Goal: Information Seeking & Learning: Check status

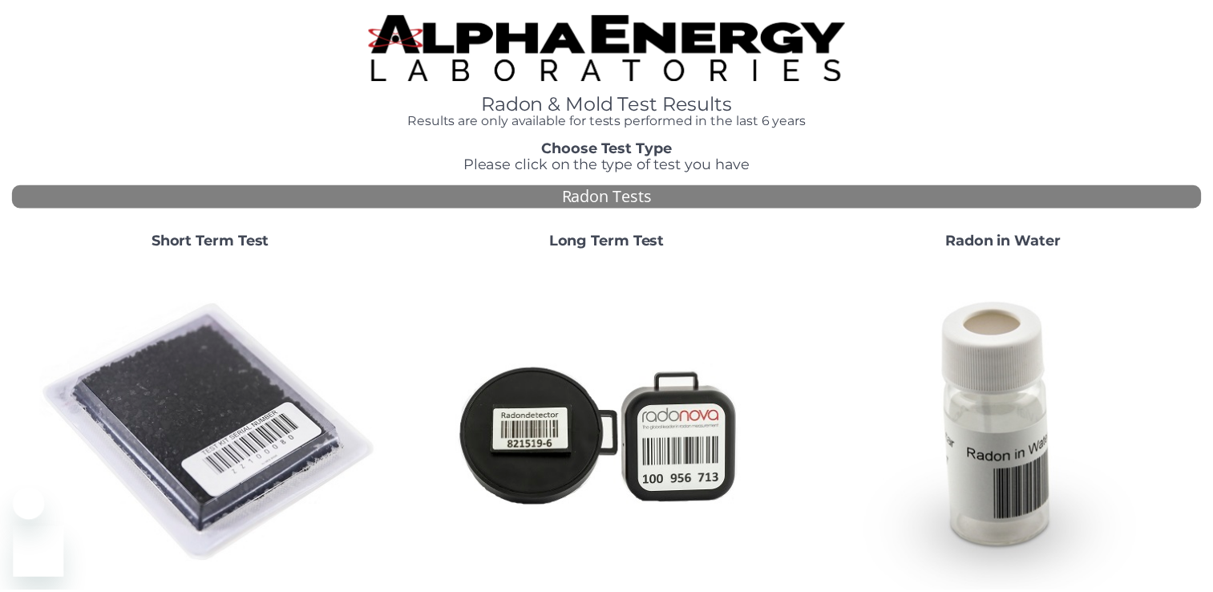
scroll to position [160, 0]
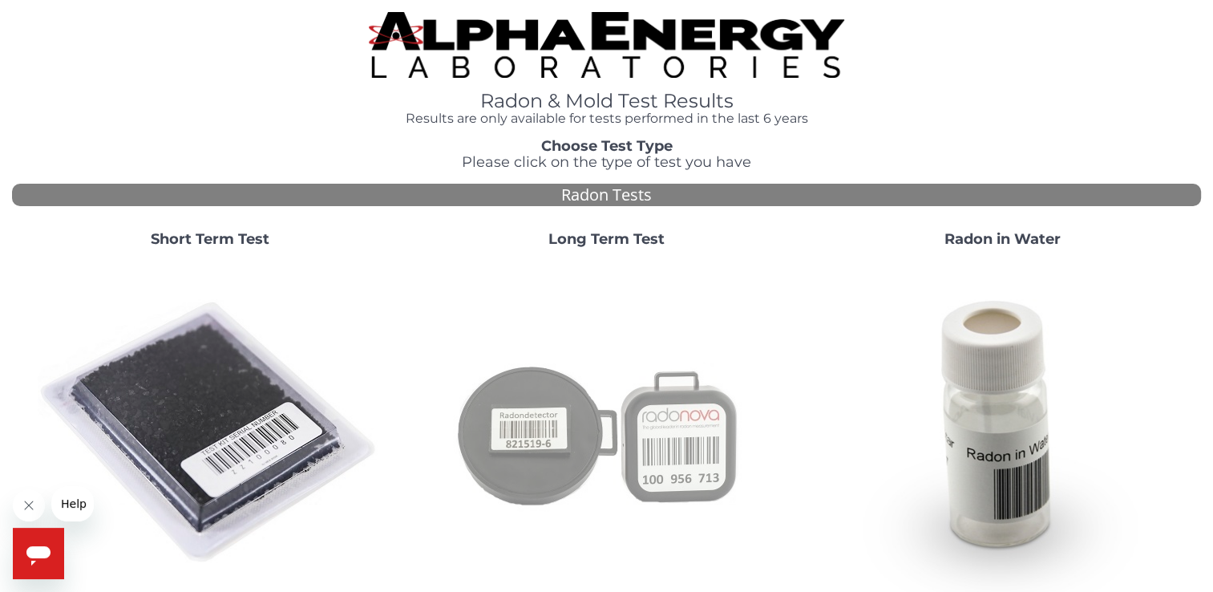
click at [673, 414] on img at bounding box center [606, 433] width 345 height 345
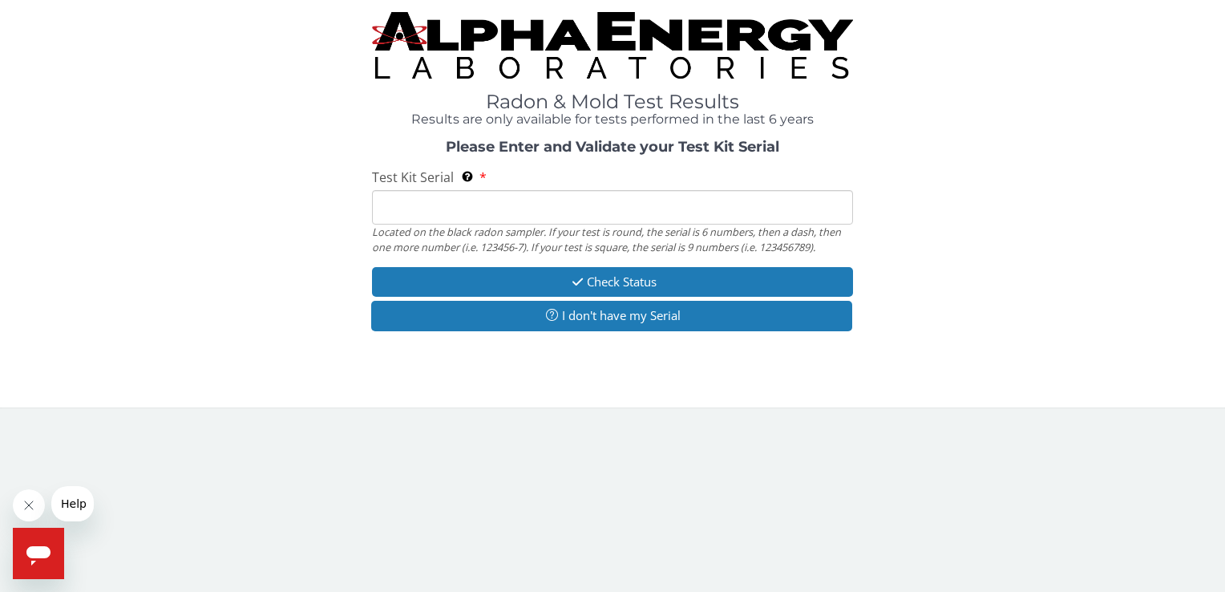
click at [398, 214] on input "Test Kit Serial Located on the black radon sampler. If your test is round, the …" at bounding box center [612, 207] width 480 height 34
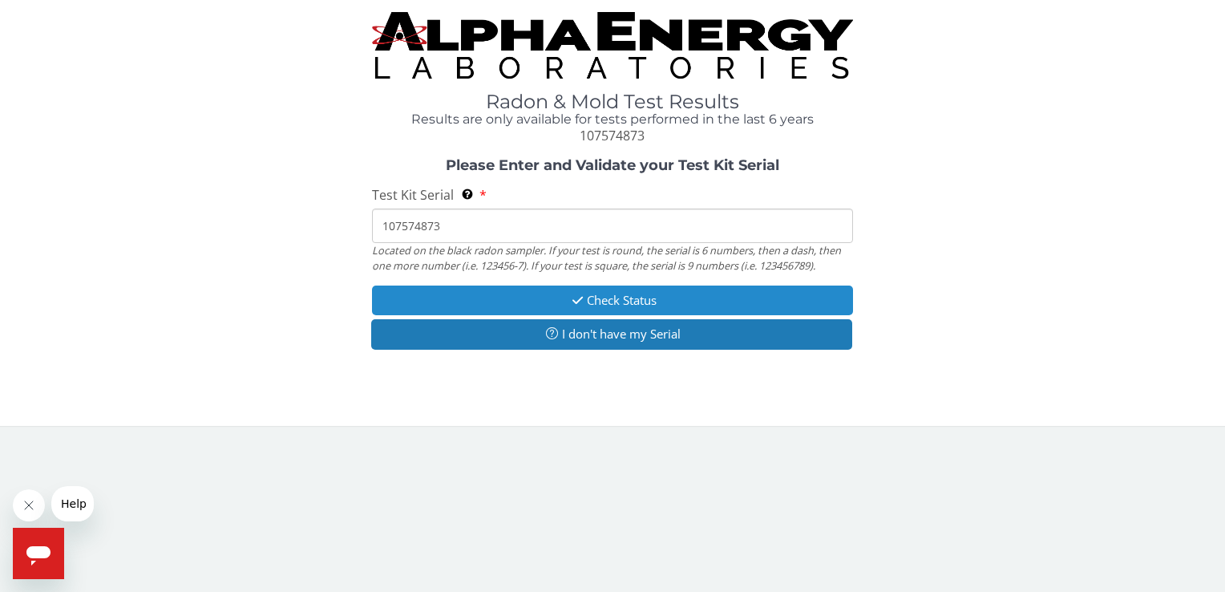
type input "107574873"
click at [649, 301] on button "Check Status" at bounding box center [612, 300] width 480 height 30
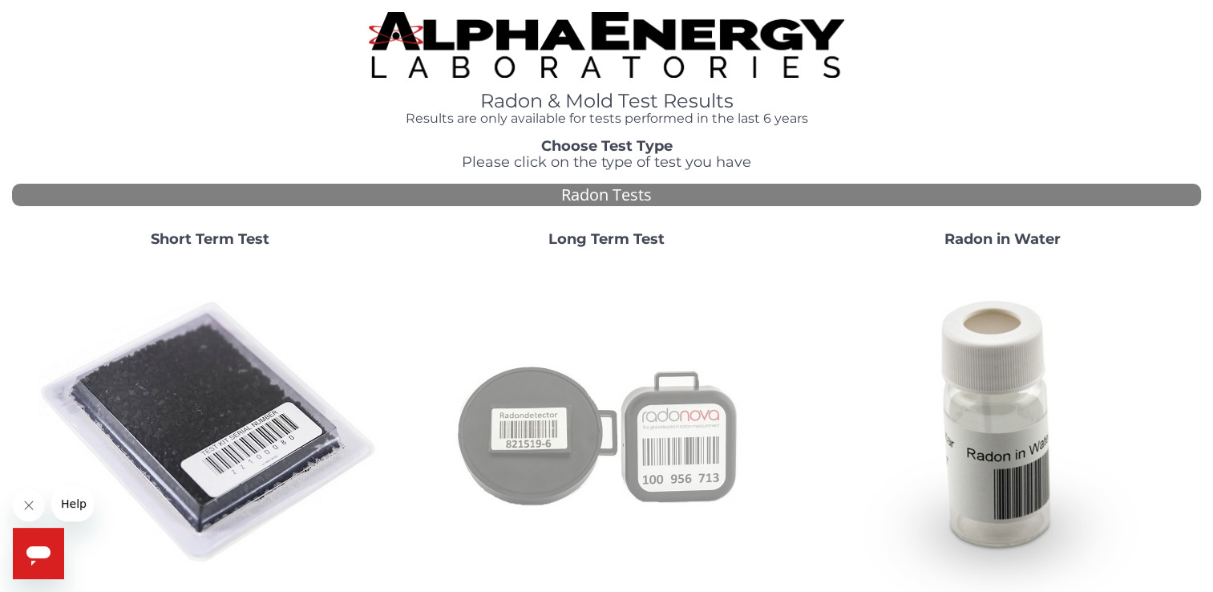
click at [688, 444] on img at bounding box center [606, 433] width 345 height 345
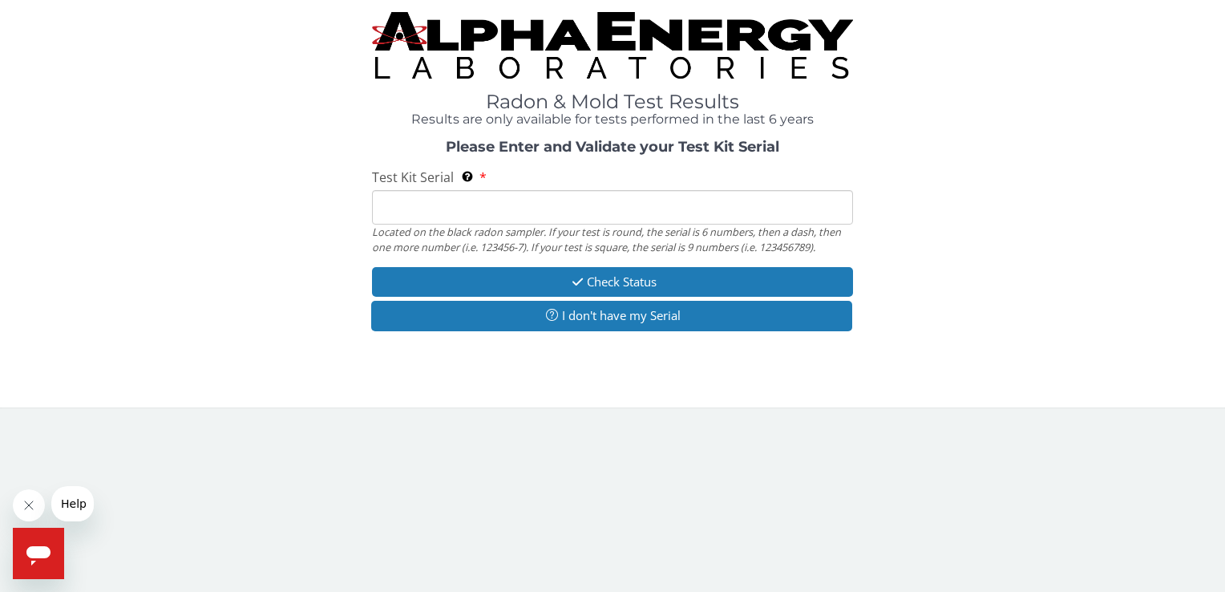
click at [396, 199] on input "Test Kit Serial Located on the black radon sampler. If your test is round, the …" at bounding box center [612, 207] width 480 height 34
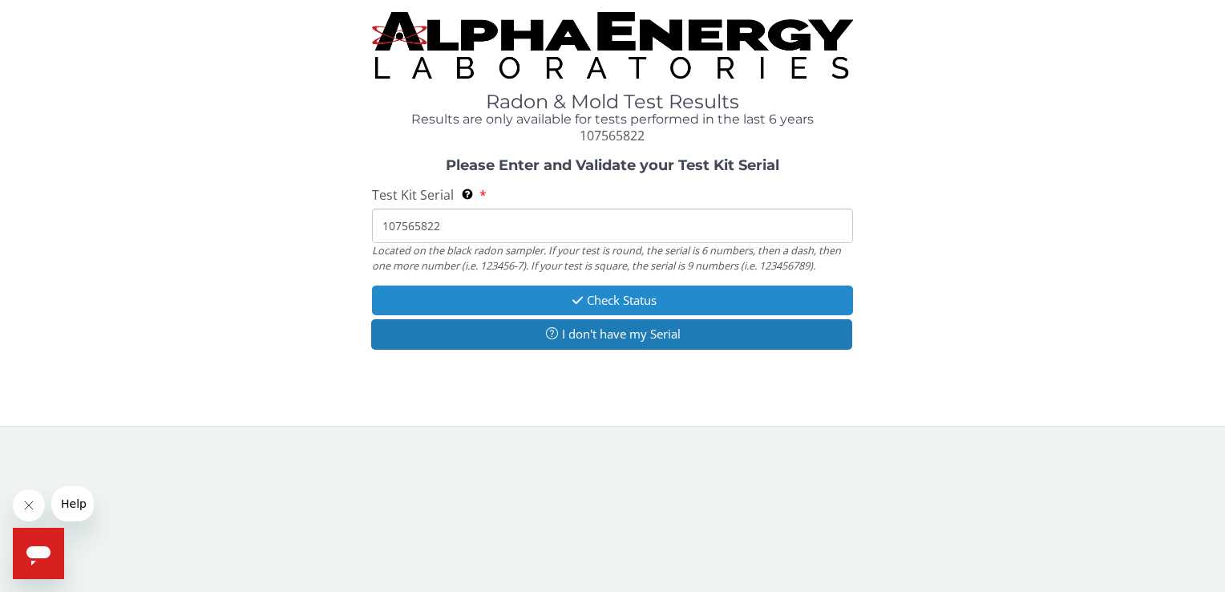
type input "107565822"
click at [641, 293] on button "Check Status" at bounding box center [612, 300] width 480 height 30
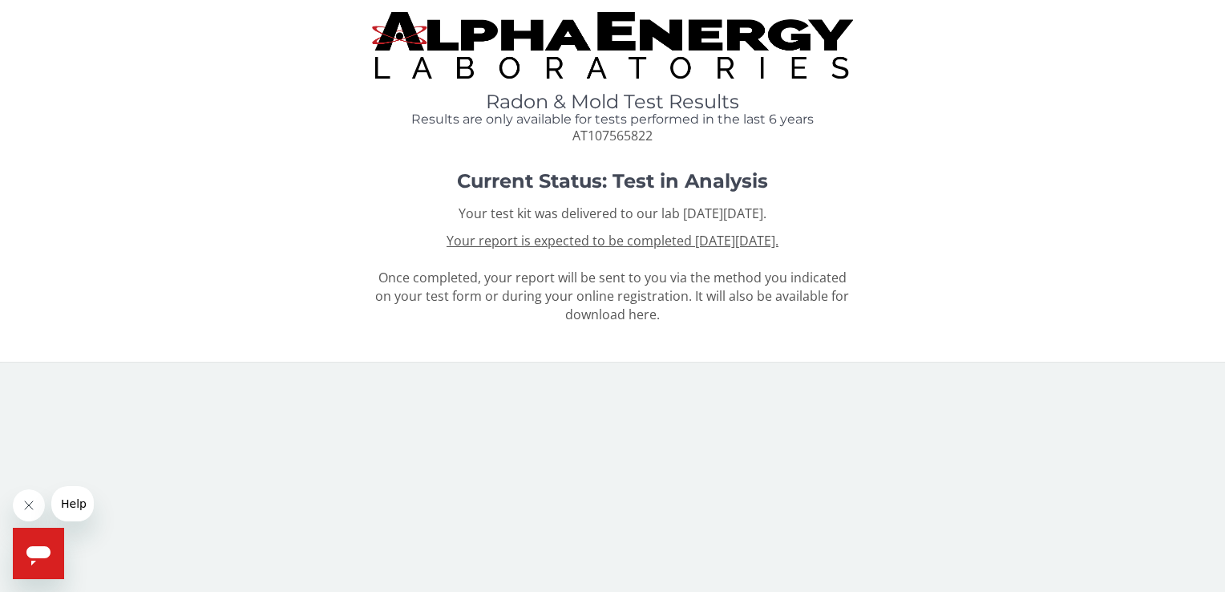
click at [42, 552] on icon "Open messaging window" at bounding box center [38, 555] width 24 height 19
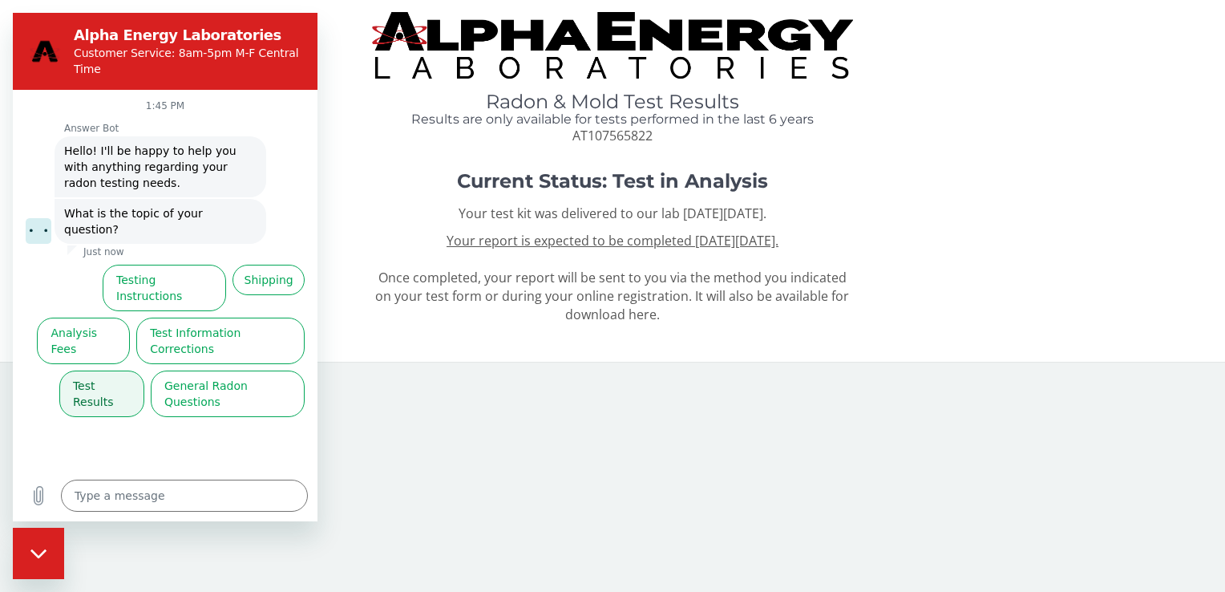
click at [122, 370] on button "Test Results" at bounding box center [101, 393] width 85 height 46
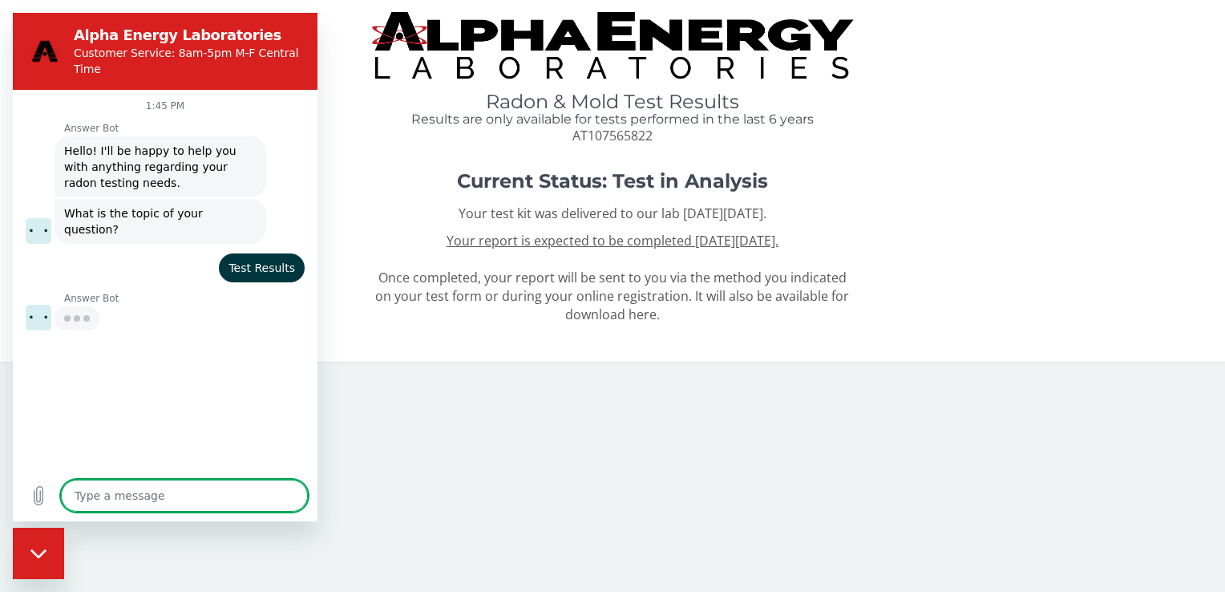
type textarea "x"
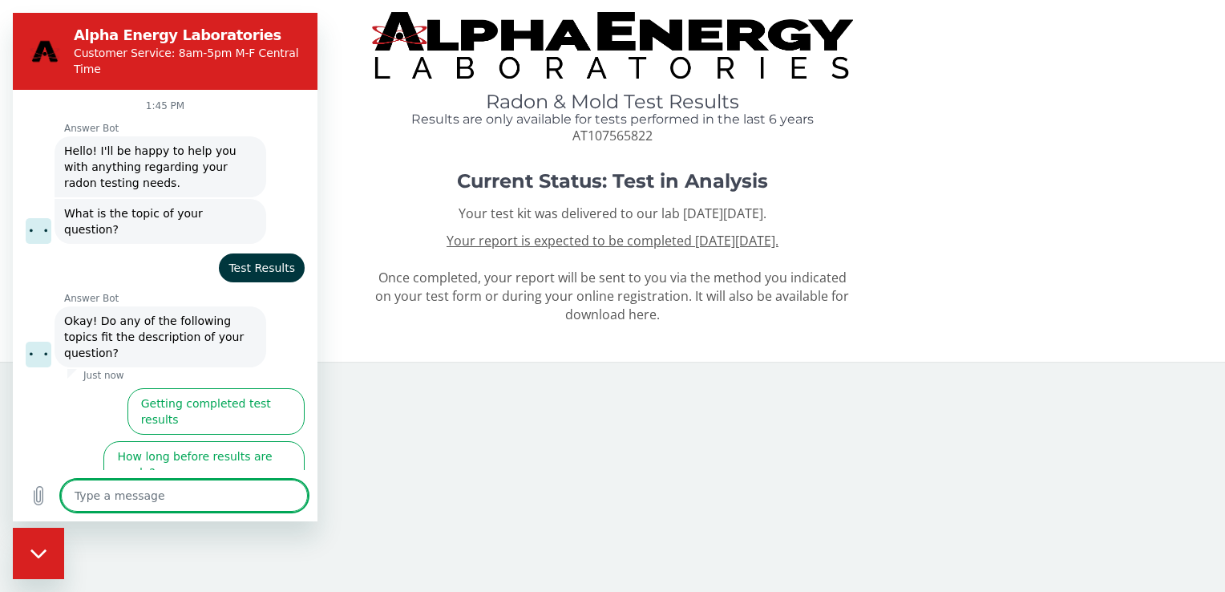
scroll to position [29, 0]
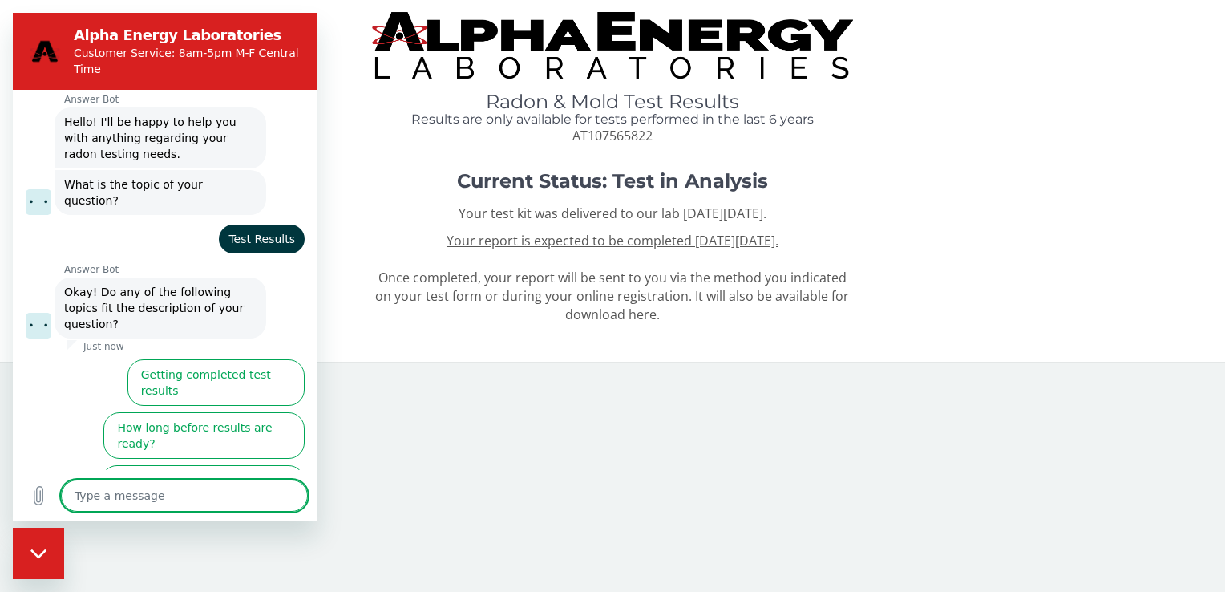
click at [76, 493] on textarea at bounding box center [184, 495] width 247 height 32
type textarea "W"
type textarea "x"
type textarea "Wh"
type textarea "x"
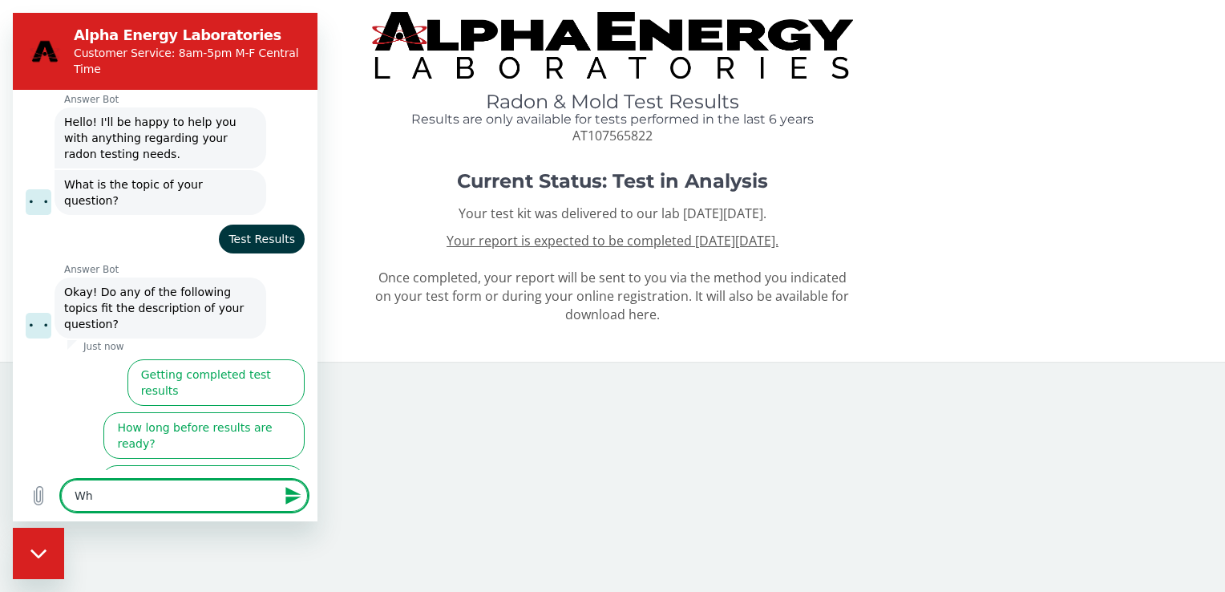
type textarea "Whe"
type textarea "x"
type textarea "When"
type textarea "x"
type textarea "When"
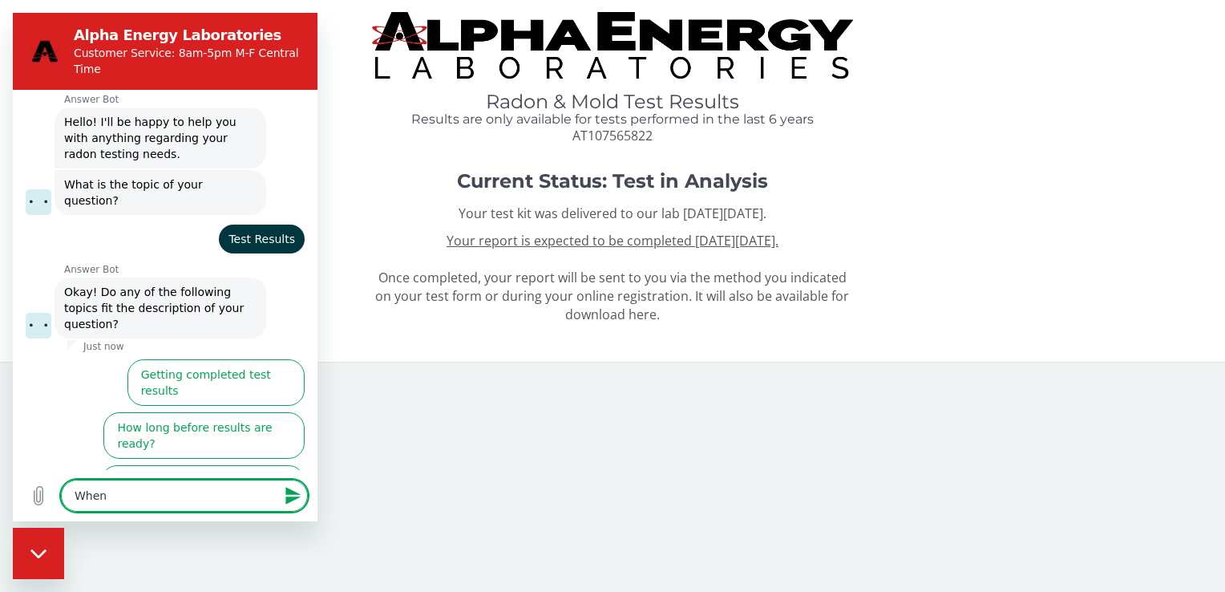
type textarea "x"
type textarea "When I"
type textarea "x"
type textarea "When I"
type textarea "x"
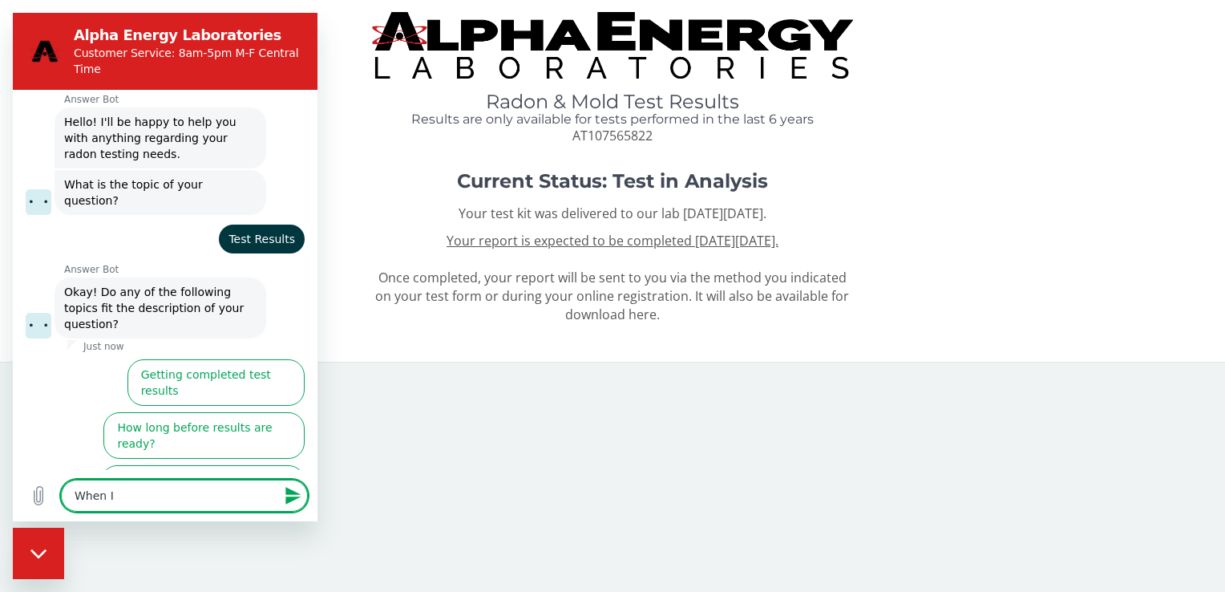
type textarea "When I c"
type textarea "x"
type textarea "When I ch"
type textarea "x"
type textarea "When I che"
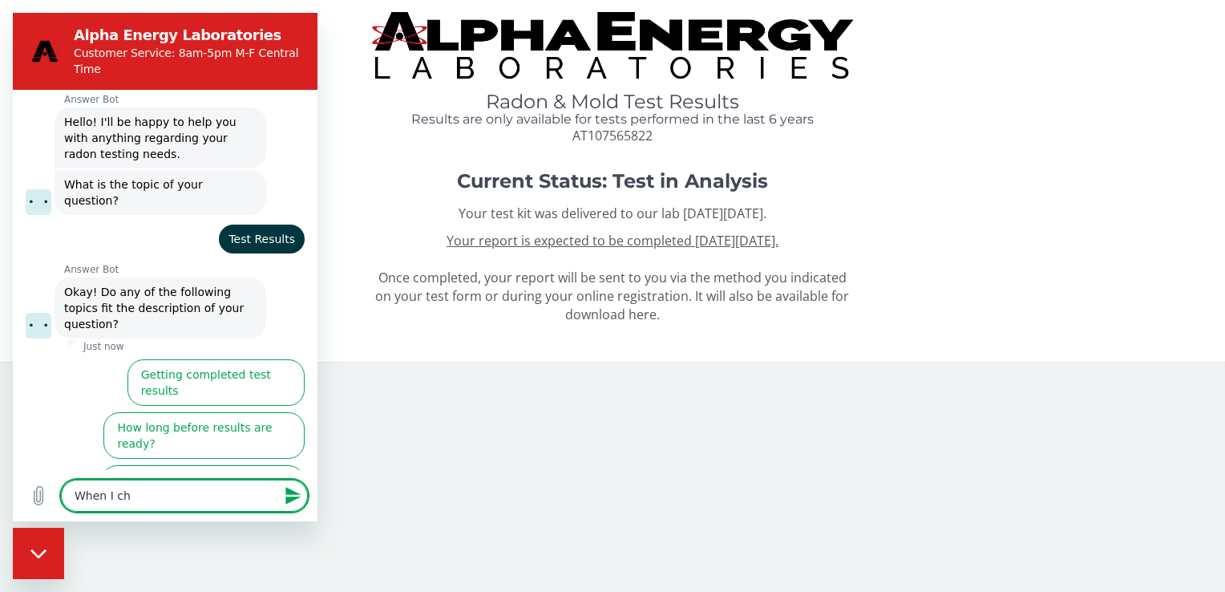
type textarea "x"
type textarea "When I chec"
type textarea "x"
type textarea "When I check"
type textarea "x"
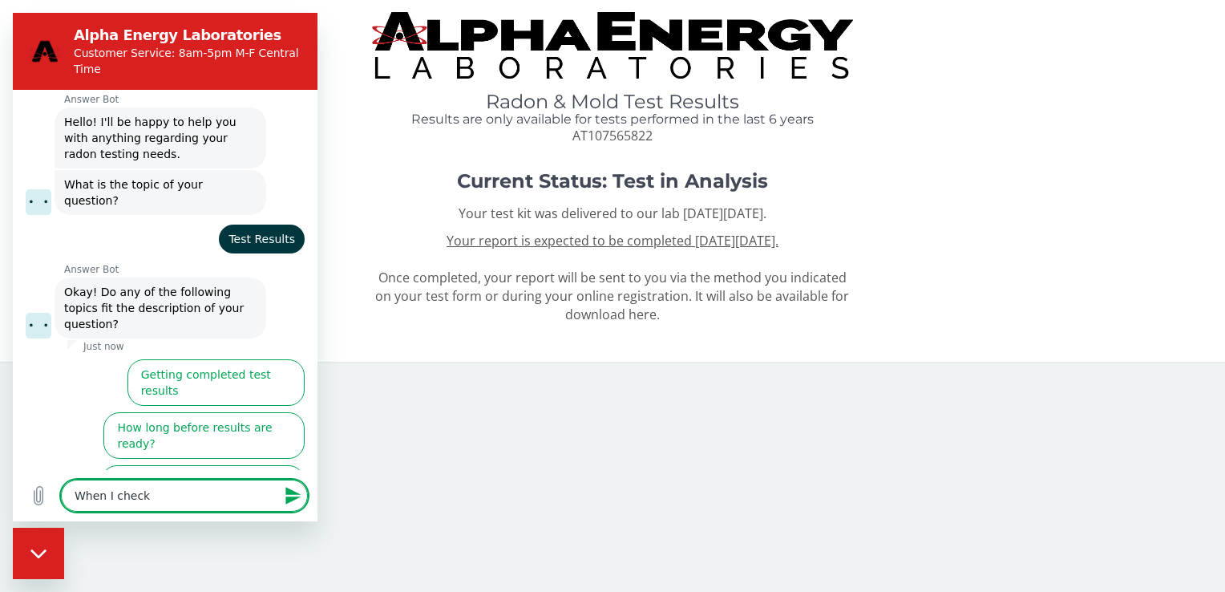
type textarea "When I checke"
type textarea "x"
type textarea "When I checked"
type textarea "x"
type textarea "When I checked"
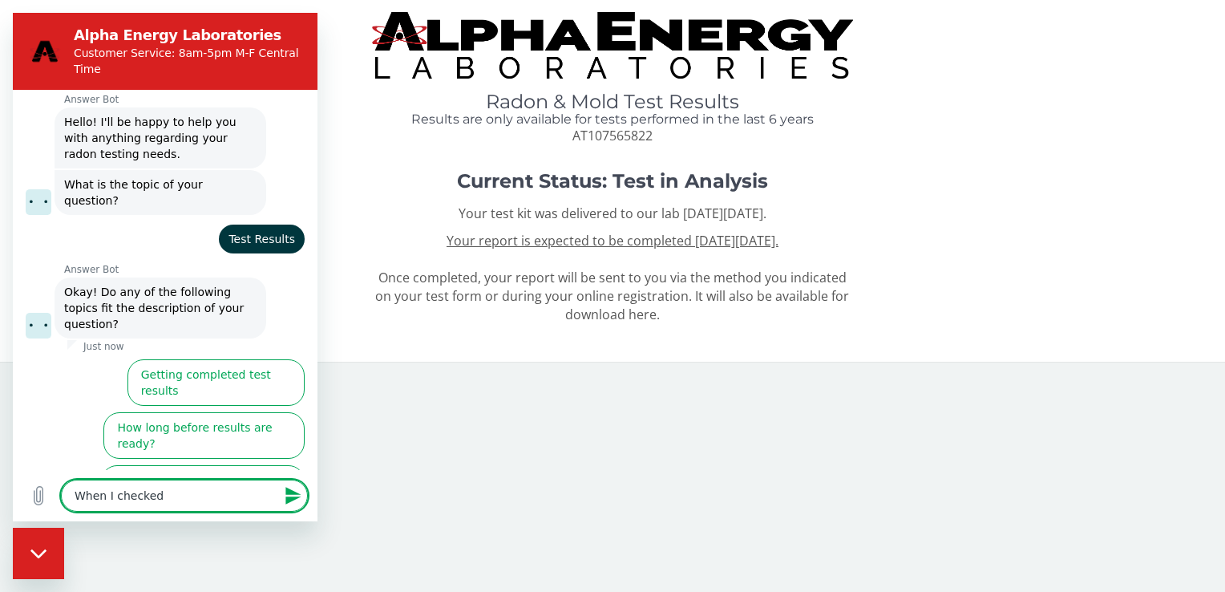
type textarea "x"
type textarea "When I checked o"
type textarea "x"
type textarea "When I checked on"
type textarea "x"
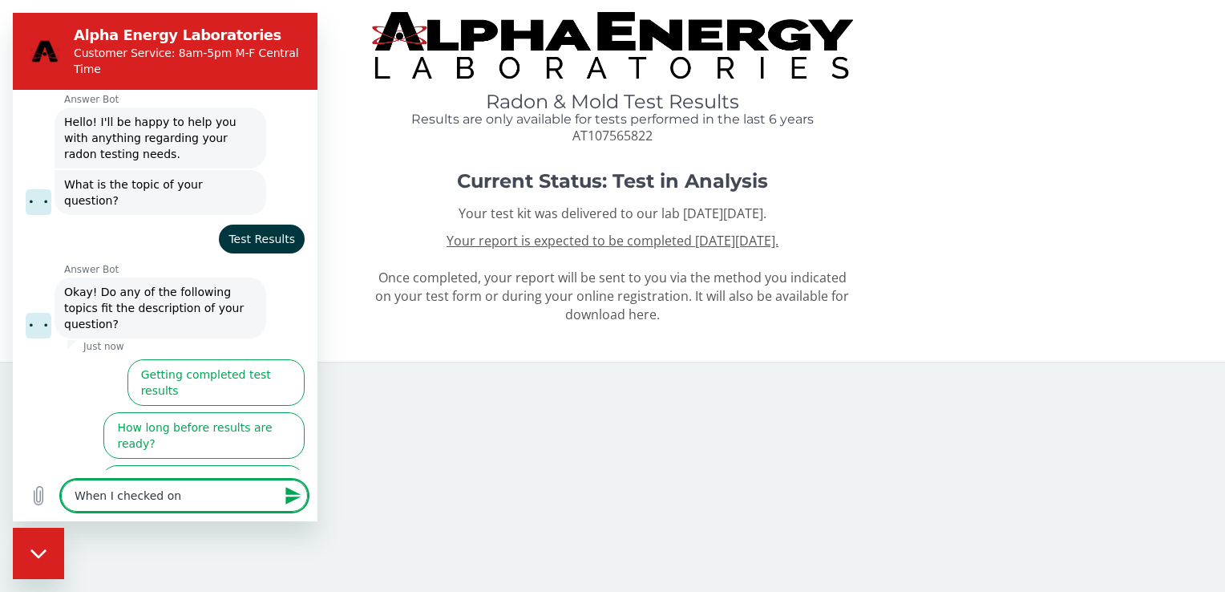
type textarea "When I checked on"
type textarea "x"
type textarea "When I checked on 9"
type textarea "x"
type textarea "When I checked on 9/"
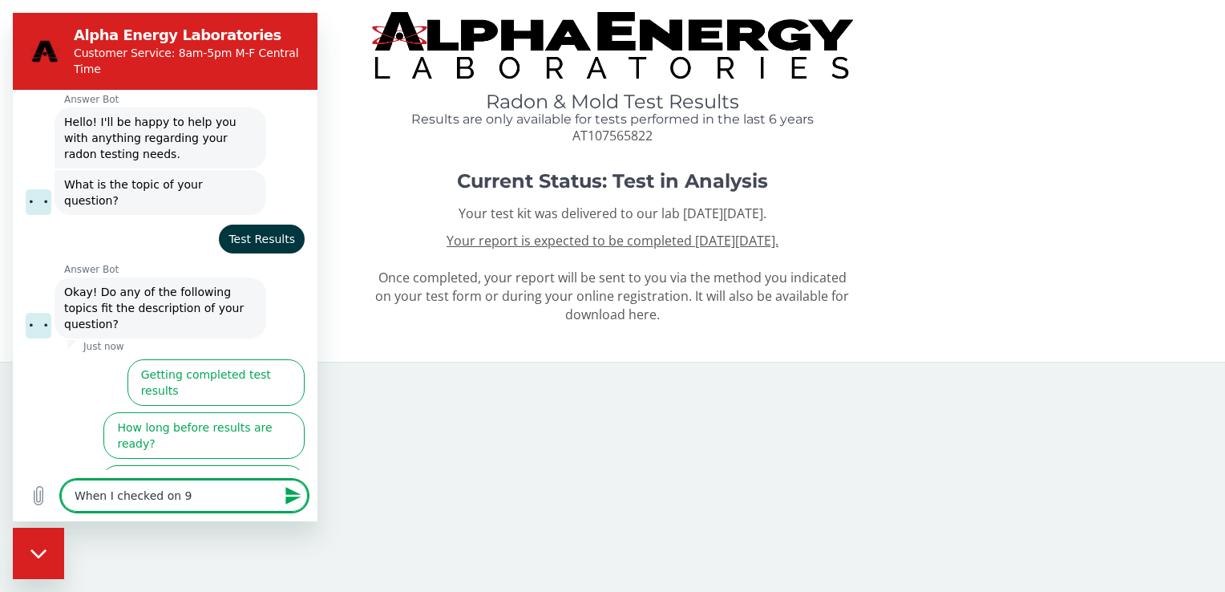
type textarea "x"
type textarea "When I checked on 9/8"
type textarea "x"
type textarea "When I checked on 9/8"
type textarea "x"
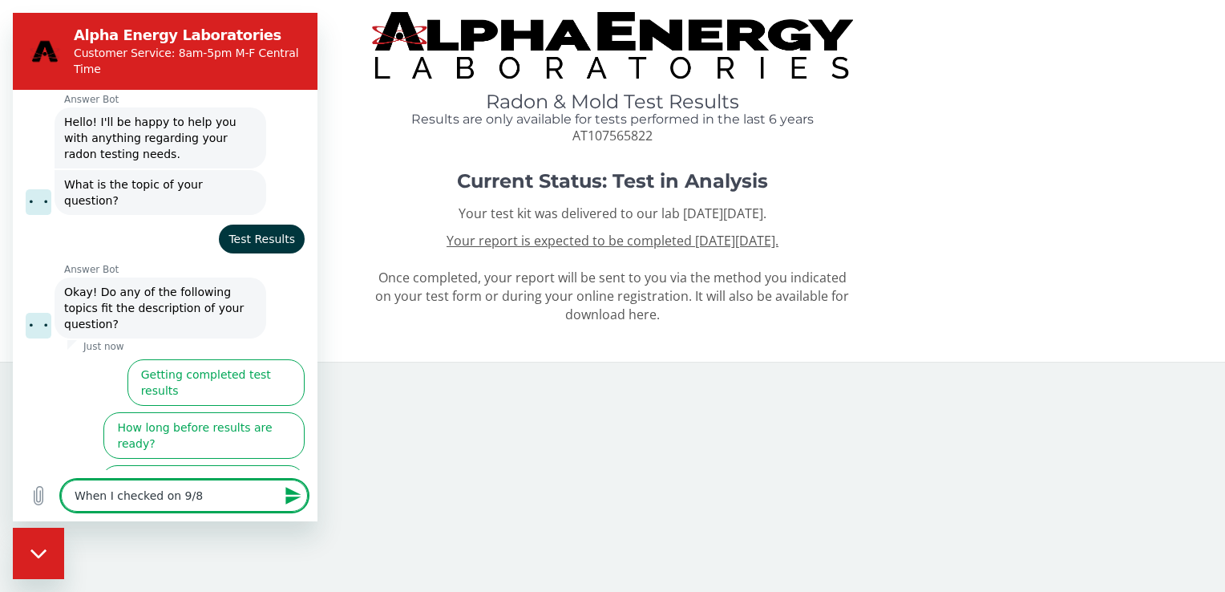
type textarea "When I checked on 9/8"
type textarea "x"
type textarea "When I checked on 9/8,"
type textarea "x"
type textarea "When I checked on 9/8,"
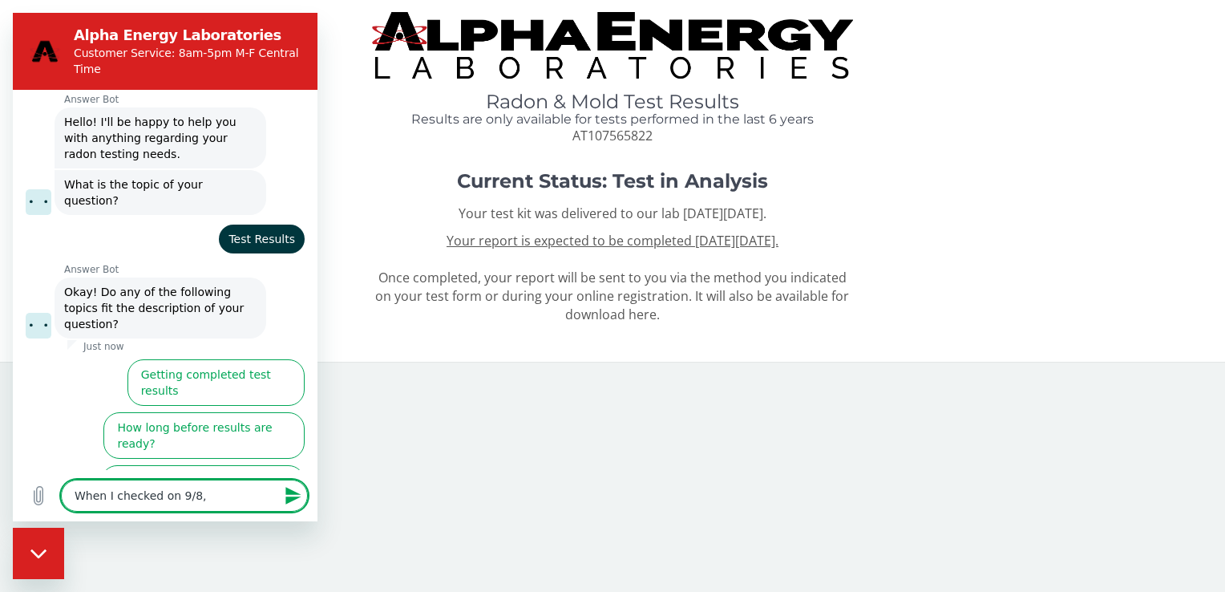
type textarea "x"
type textarea "When I checked on 9/8, i"
type textarea "x"
type textarea "When I checked on 9/8, it"
type textarea "x"
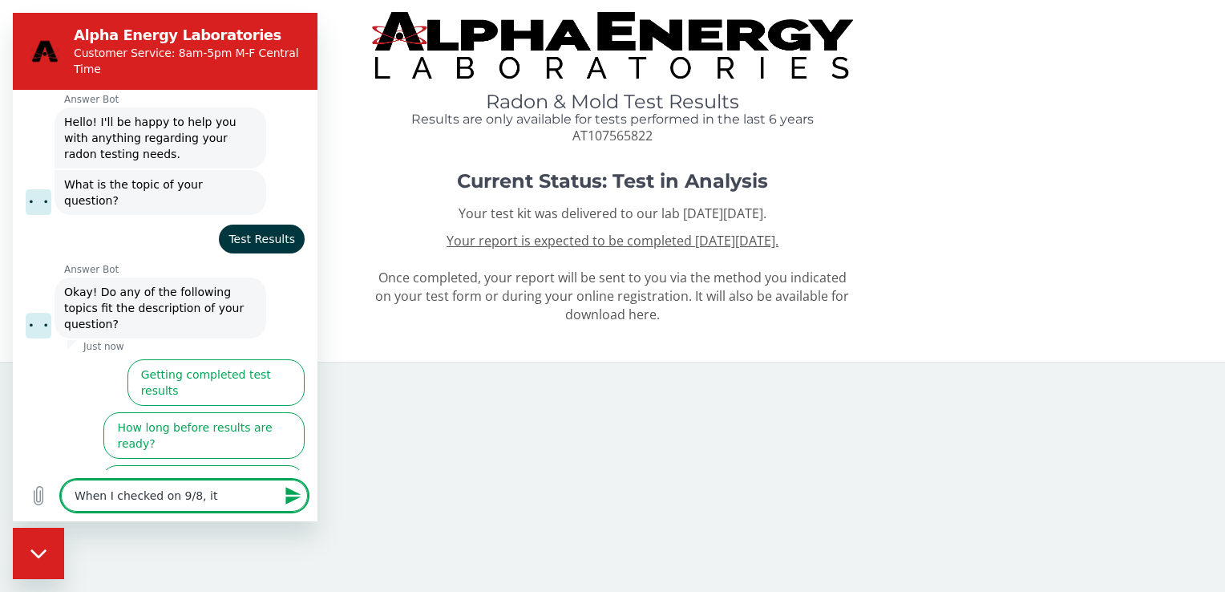
type textarea "When I checked on 9/8, it"
type textarea "x"
type textarea "When I checked on 9/8, it s"
type textarea "x"
type textarea "When I checked on 9/8, it sa"
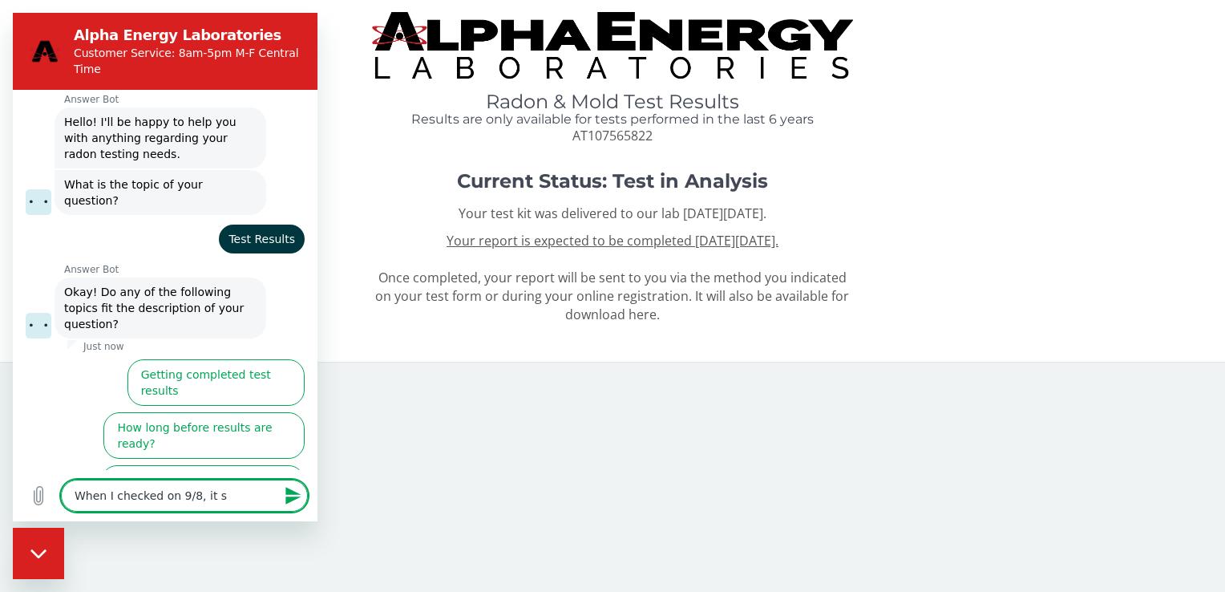
type textarea "x"
type textarea "When I checked on 9/8, it sai"
type textarea "x"
type textarea "When I checked on 9/8, it said"
type textarea "x"
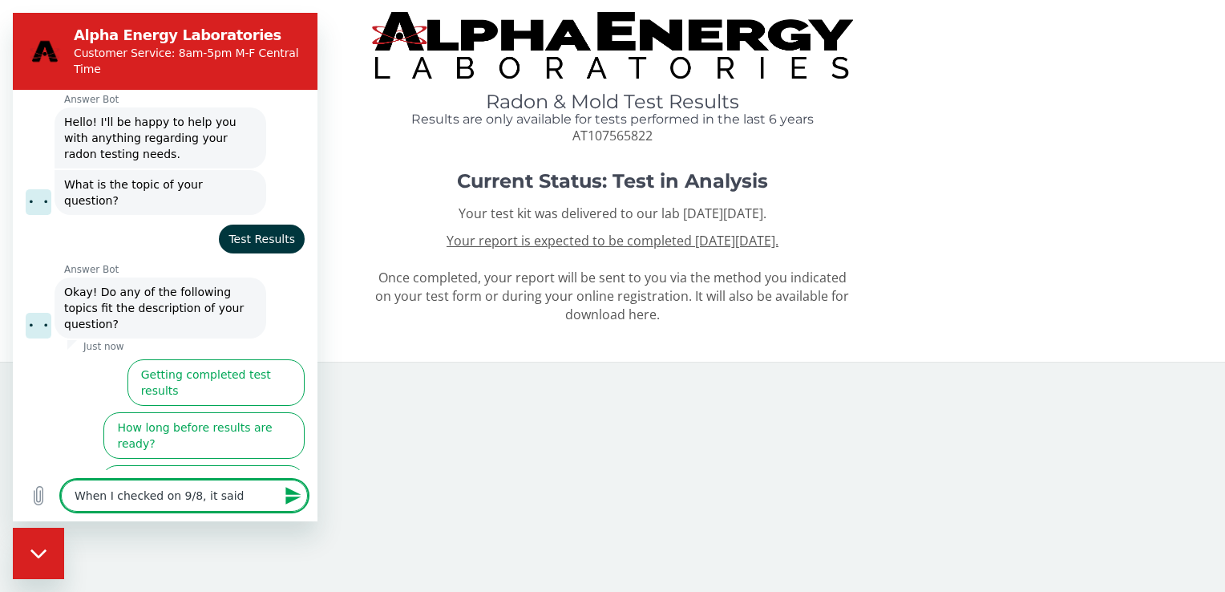
type textarea "When I checked on 9/8, it said"
type textarea "x"
type textarea "When I checked on 9/8, it said r"
type textarea "x"
type textarea "When I checked on 9/8, it said re"
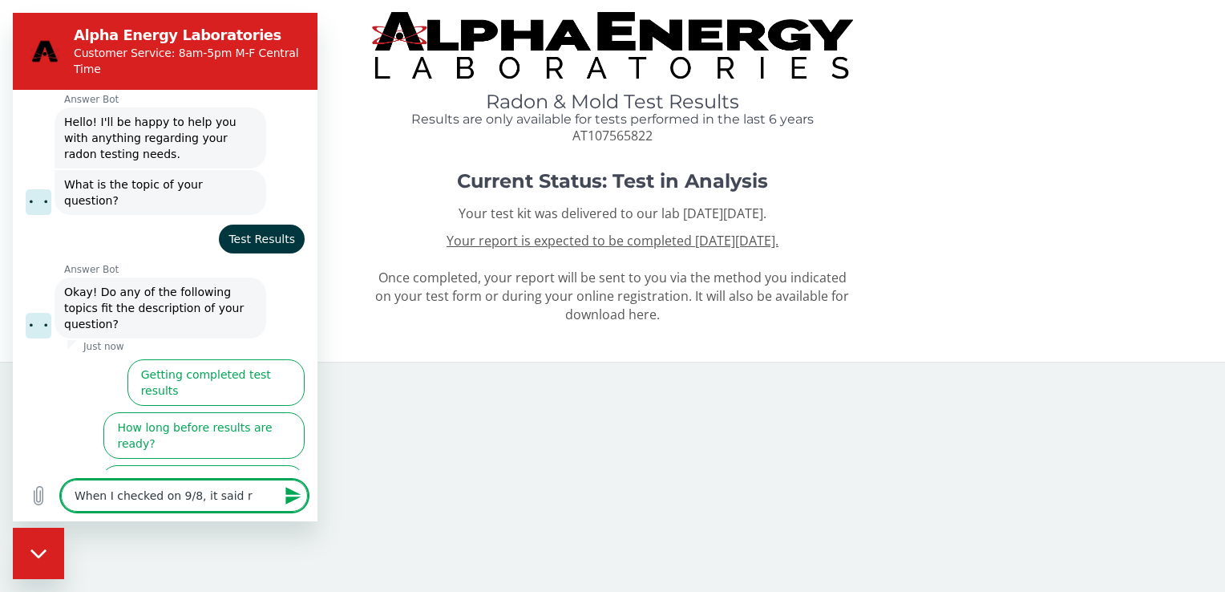
type textarea "x"
type textarea "When I checked on 9/8, it said res"
type textarea "x"
type textarea "When I checked on 9/8, it said resu"
type textarea "x"
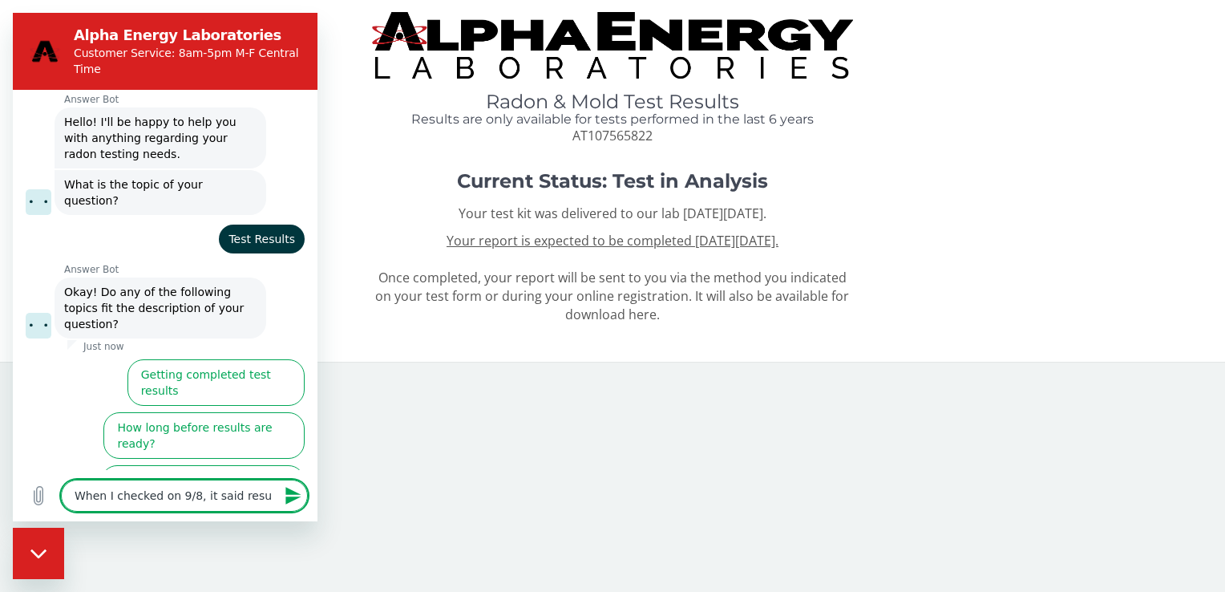
type textarea "When I checked on 9/8, it said resul"
type textarea "x"
type textarea "When I checked on 9/8, it said result"
type textarea "x"
type textarea "When I checked on 9/8, it said results"
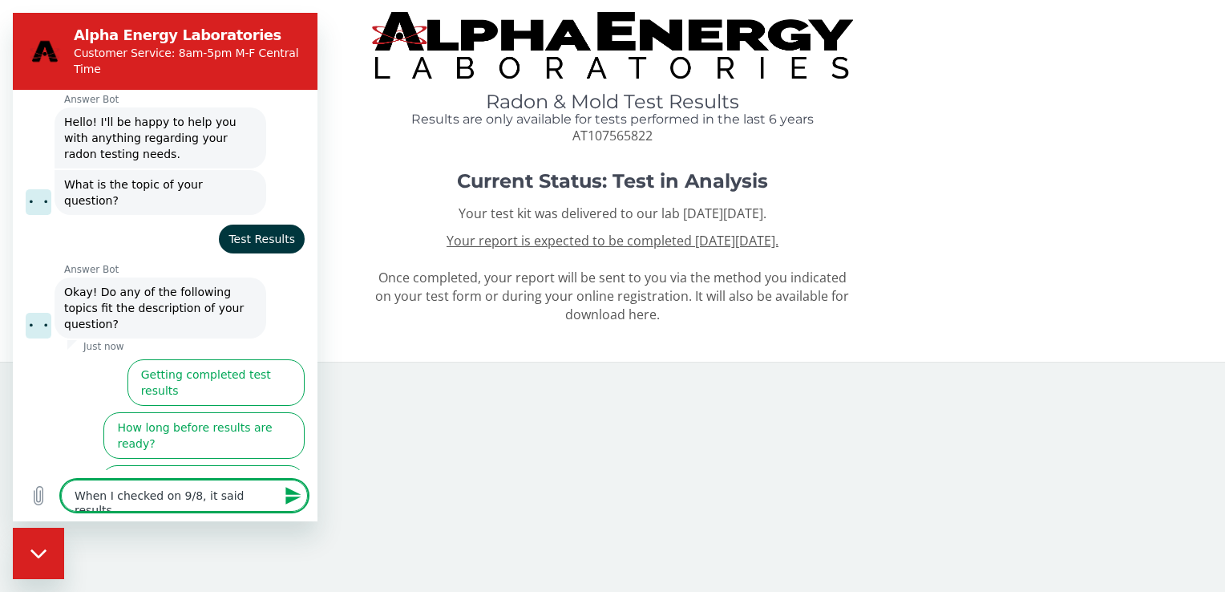
type textarea "x"
type textarea "When I checked on 9/8, it said results"
type textarea "x"
type textarea "When I checked on 9/8, it said results e"
type textarea "x"
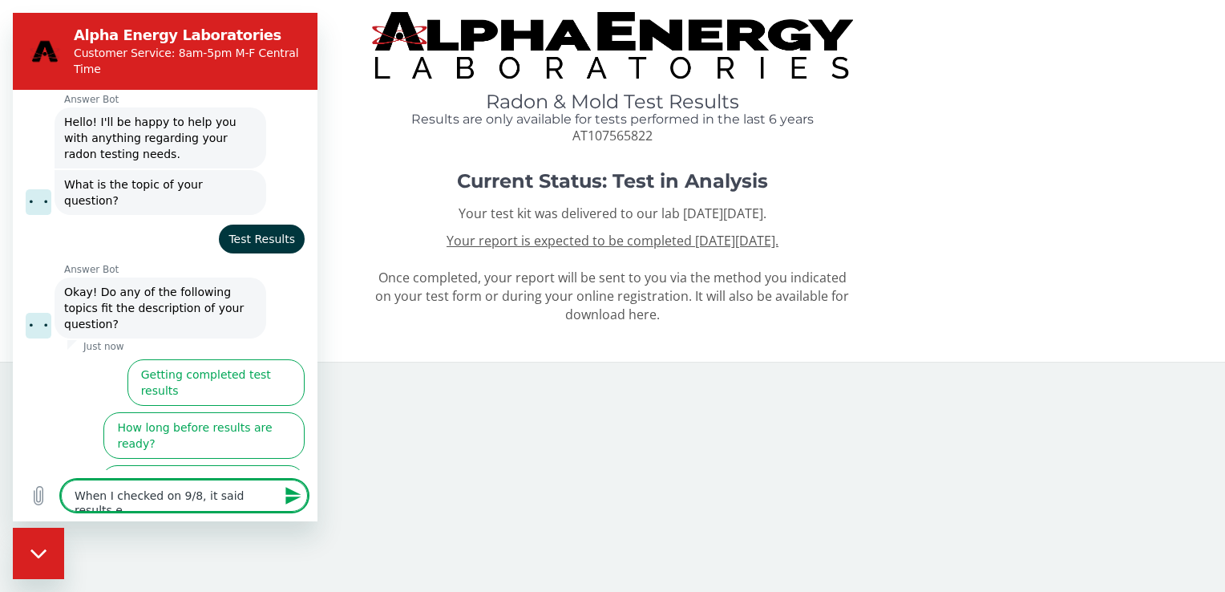
type textarea "When I checked on 9/8, it said results ex"
type textarea "x"
type textarea "When I checked on 9/8, it said results exp"
type textarea "x"
type textarea "When I checked on 9/8, it said results expe"
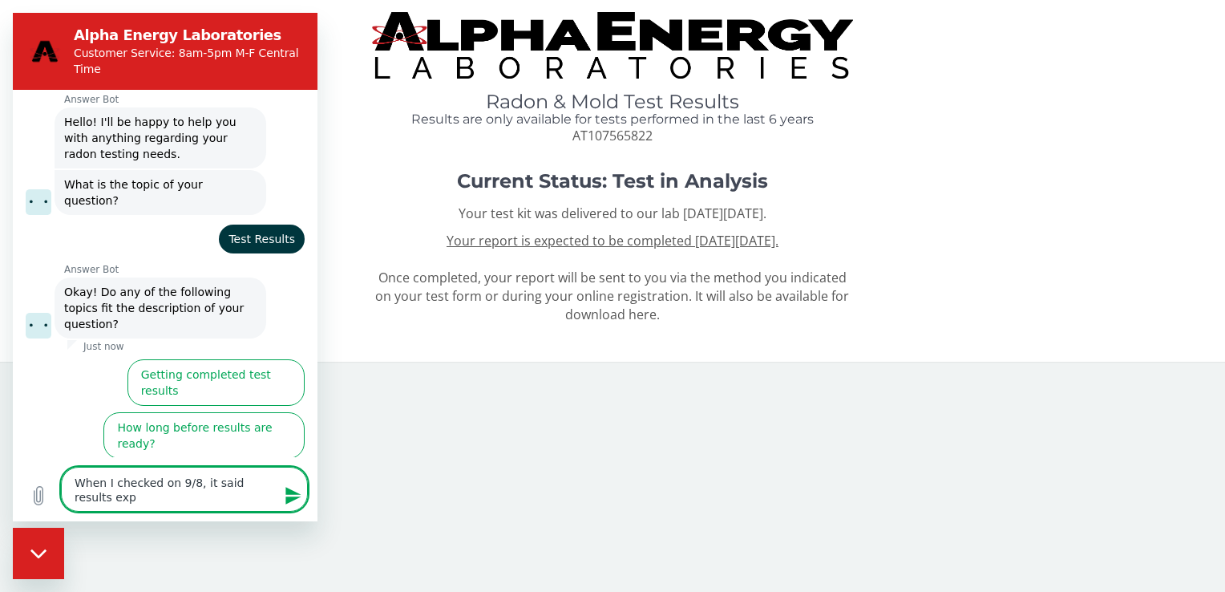
type textarea "x"
type textarea "When I checked on 9/8, it said results expec"
type textarea "x"
type textarea "When I checked on 9/8, it said results expect"
type textarea "x"
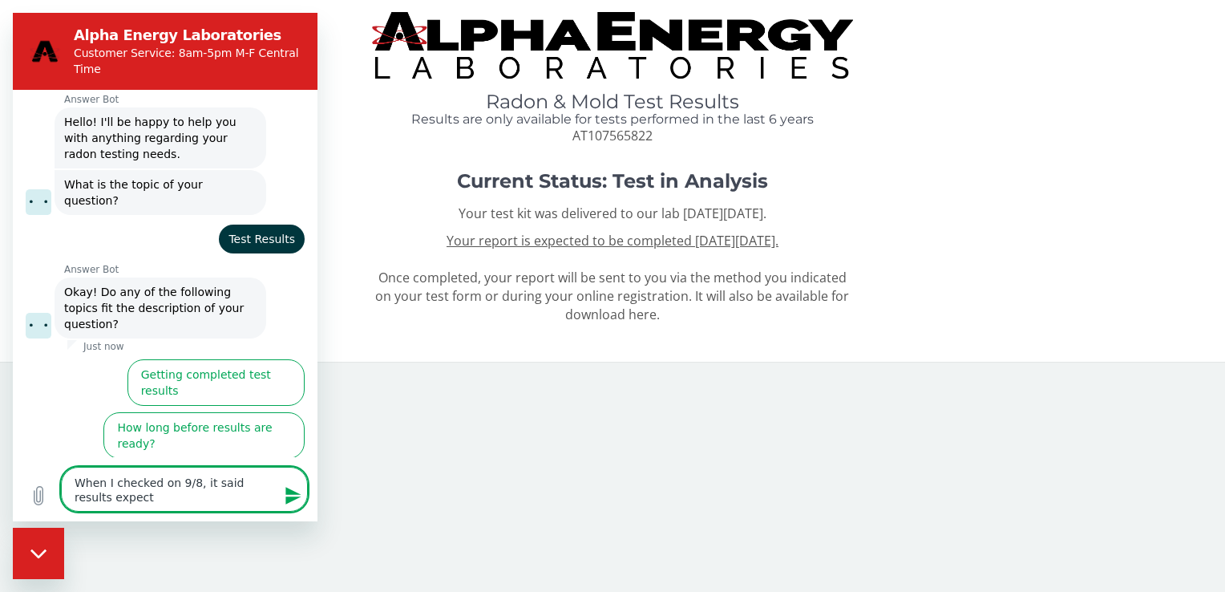
type textarea "When I checked on 9/8, it said results expecte"
type textarea "x"
type textarea "When I checked on 9/8, it said results expected"
type textarea "x"
type textarea "When I checked on 9/8, it said results expected"
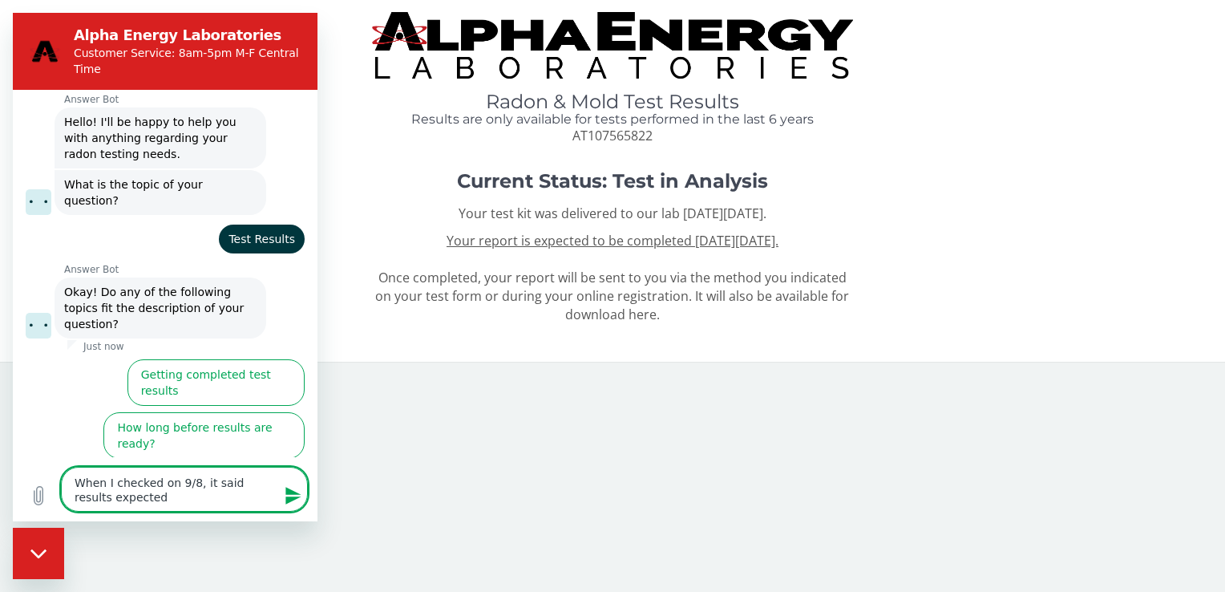
type textarea "x"
type textarea "When I checked on 9/8, it said results expected o"
type textarea "x"
type textarea "When I checked on 9/8, it said results expected on"
type textarea "x"
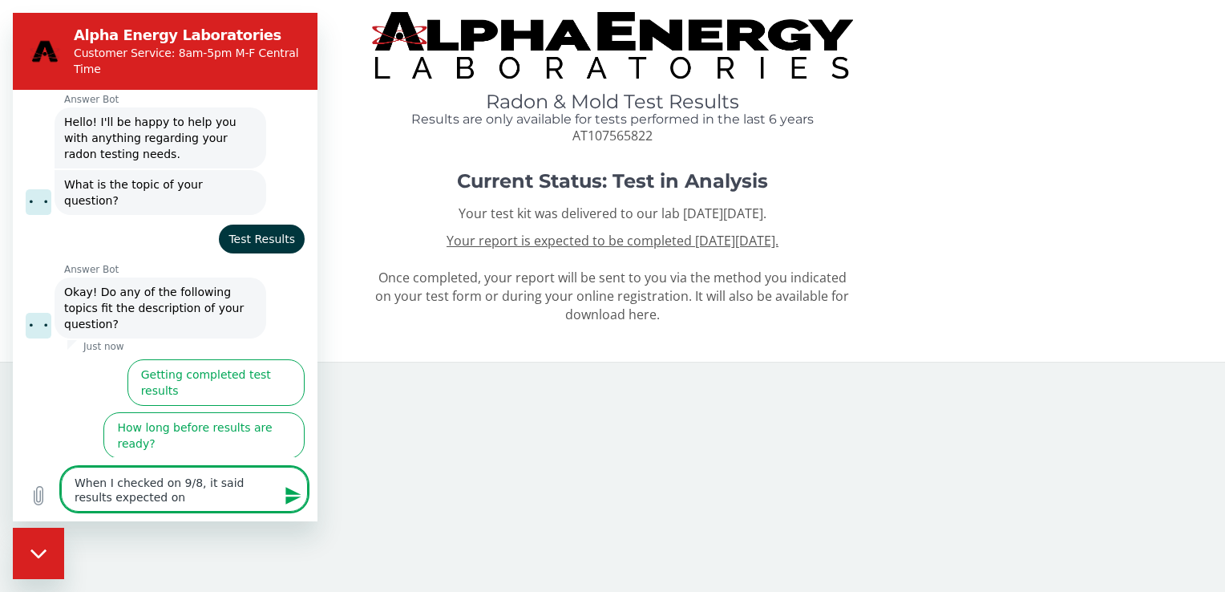
type textarea "When I checked on 9/8, it said results expected on"
type textarea "x"
type textarea "When I checked on 9/8, it said results expected on 9"
type textarea "x"
type textarea "When I checked on 9/8, it said results expected on 9/"
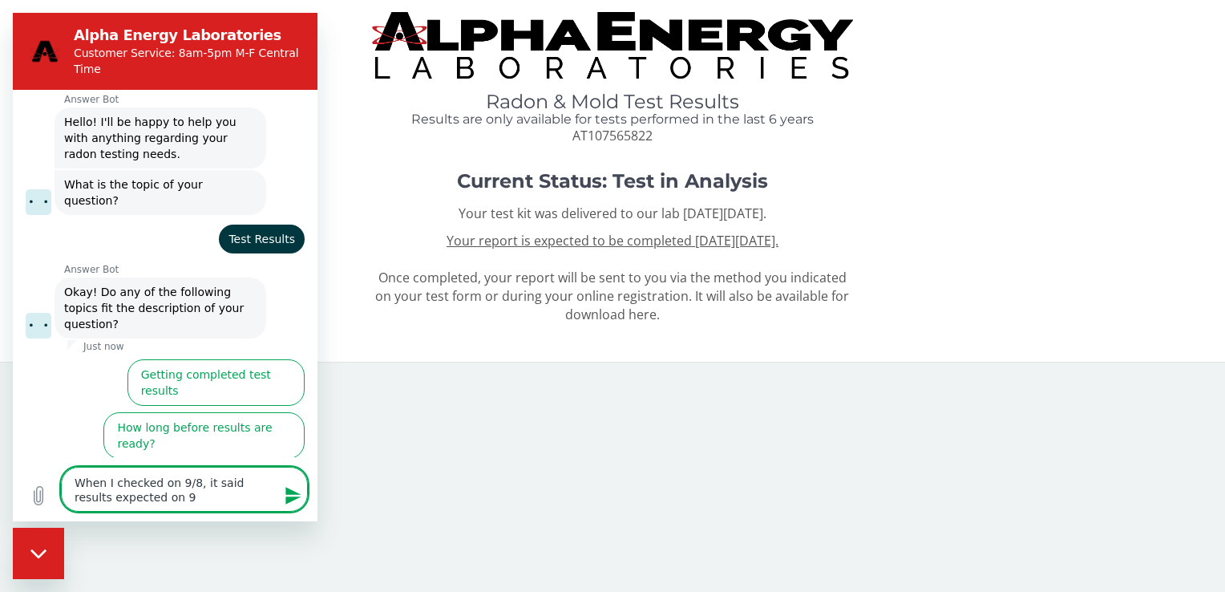
type textarea "x"
type textarea "When I checked on 9/8, it said results expected on 9/8"
type textarea "x"
type textarea "When I checked on 9/8, it said results expected on 9/8"
type textarea "x"
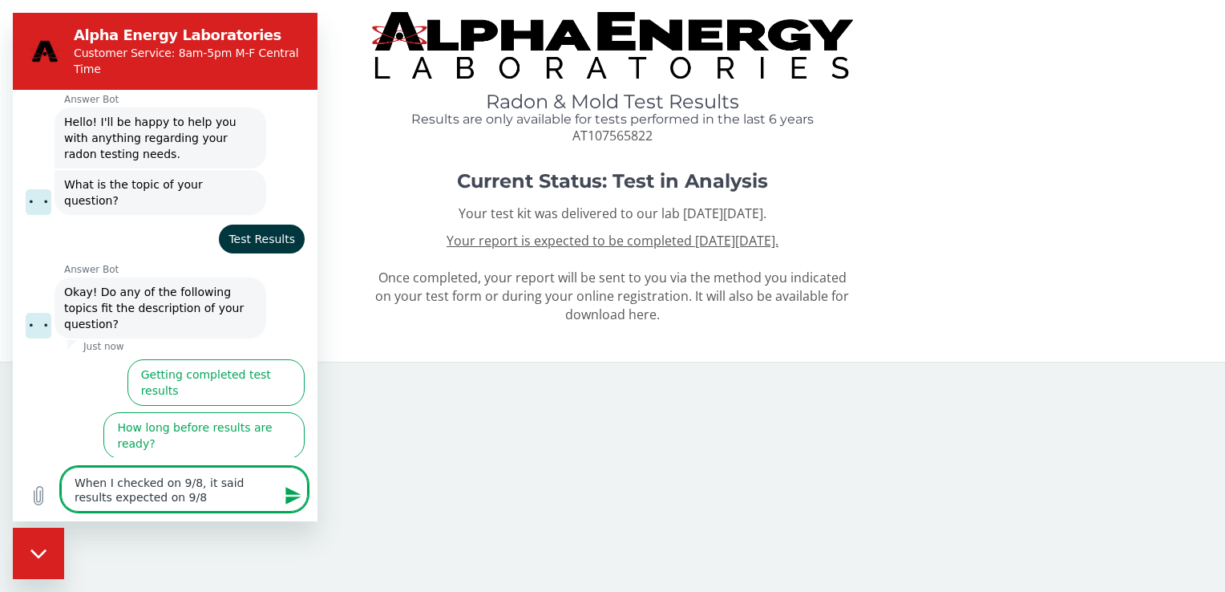
type textarea "When I checked on 9/8, it said results expected on 9/8"
type textarea "x"
type textarea "When I checked on 9/8, it said results expected on 9/8 W"
type textarea "x"
type textarea "When I checked on 9/8, it said results expected on 9/8 Wh"
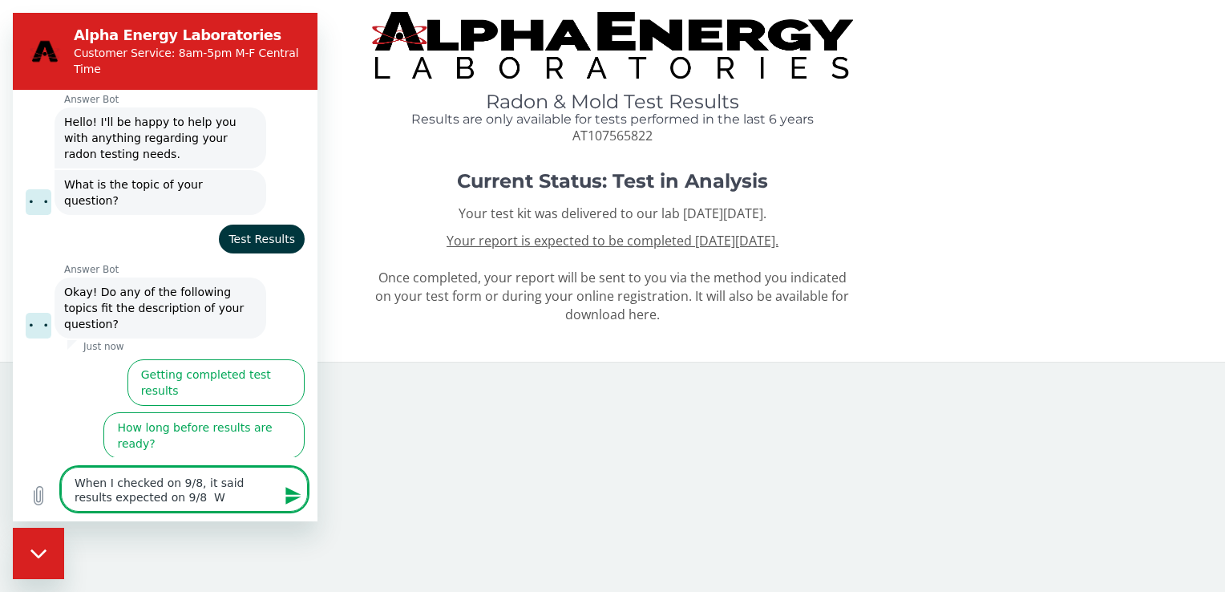
type textarea "x"
type textarea "When I checked on 9/8, it said results expected on 9/8 W"
type textarea "x"
type textarea "When I checked on 9/8, it said results expected on 9/8"
type textarea "x"
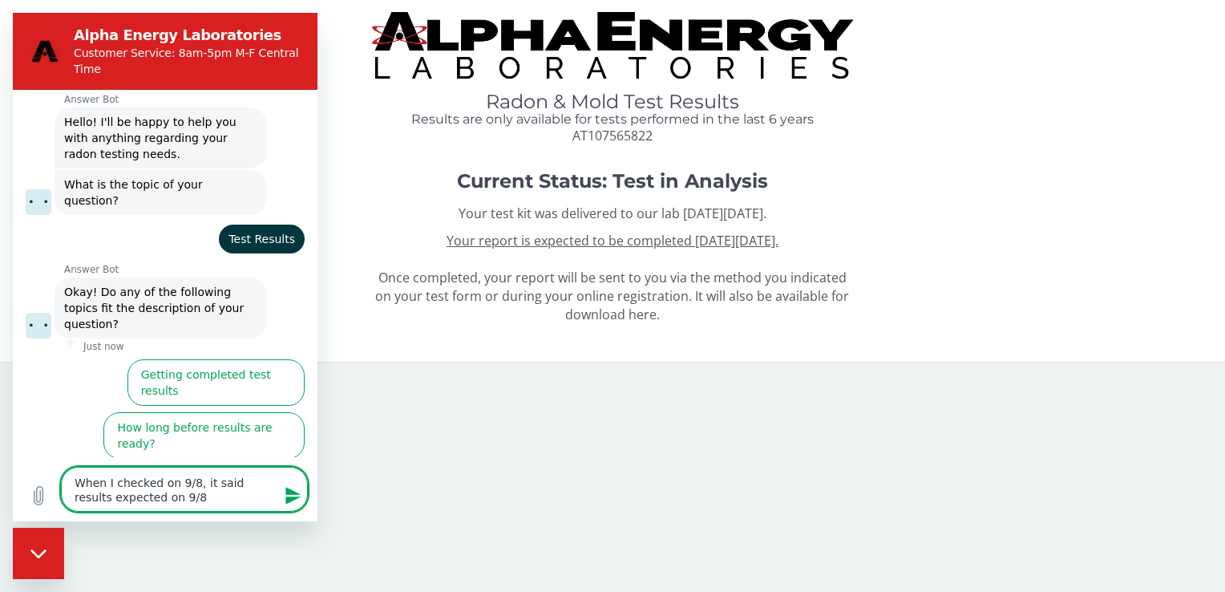
type textarea "When I checked on 9/8, it said results expected on 9/8"
type textarea "x"
type textarea "When I checked on 9/8, it said results expected on 9/8"
type textarea "x"
type textarea "When I checked on 9/8, it said results expected on 9/8."
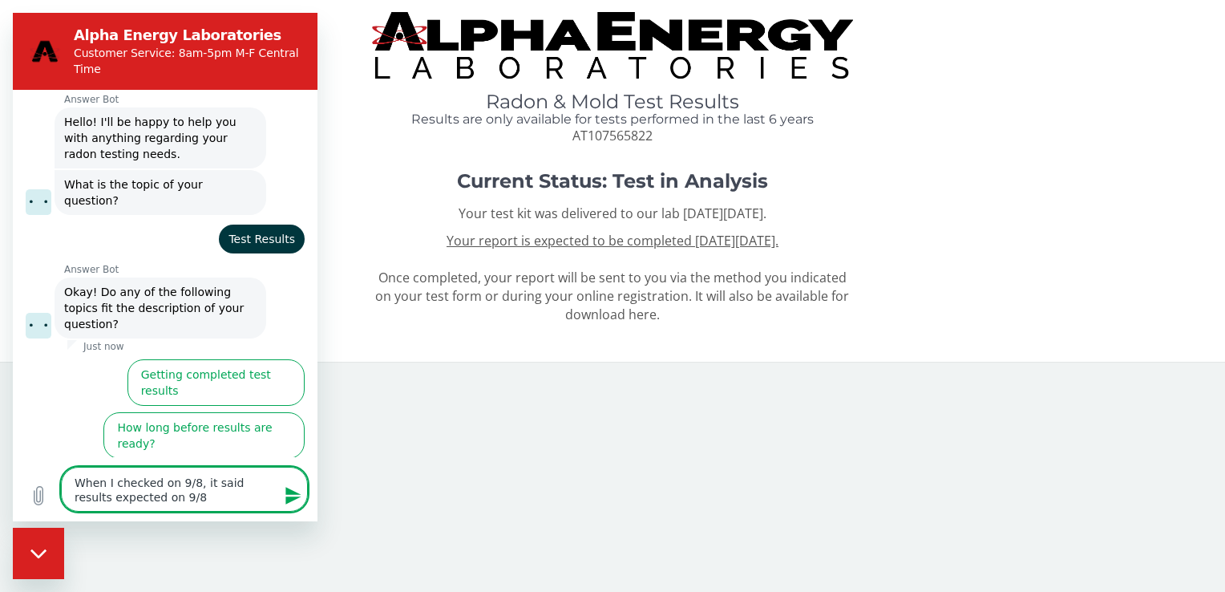
type textarea "x"
type textarea "When I checked on 9/8, it said results expected on 9/8."
type textarea "x"
type textarea "When I checked on 9/8, it said results expected on 9/8. W"
type textarea "x"
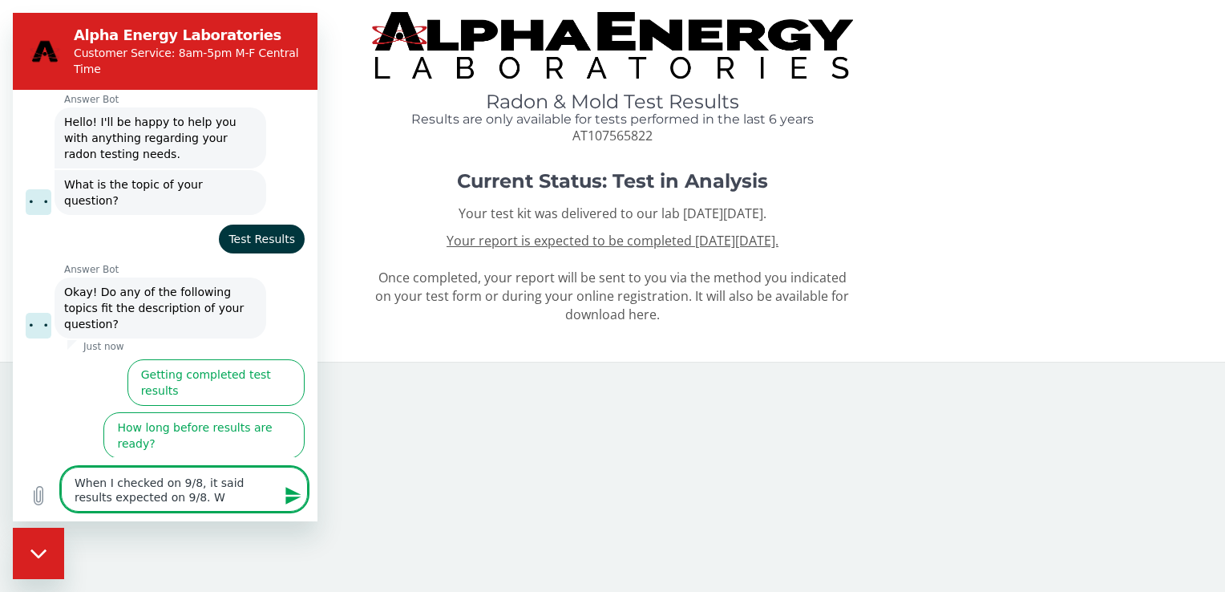
type textarea "When I checked on 9/8, it said results expected on 9/8. Wh"
type textarea "x"
type textarea "When I checked on 9/8, it said results expected on 9/8. Whe"
type textarea "x"
type textarea "When I checked on 9/8, it said results expected on 9/8. When"
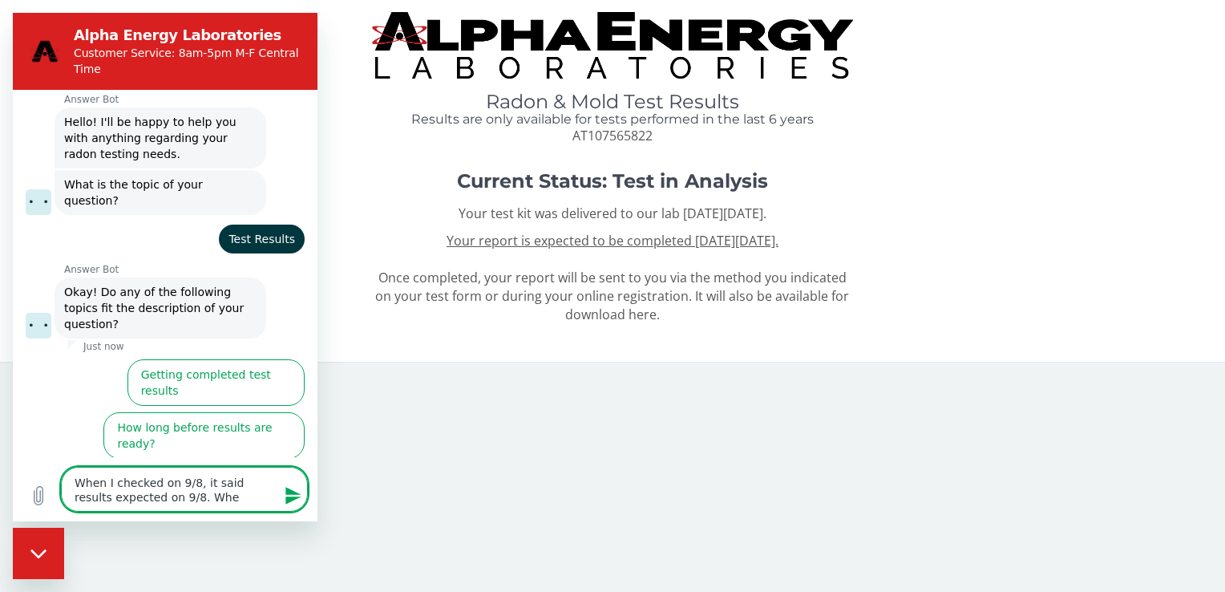
type textarea "x"
type textarea "When I checked on 9/8, it said results expected on 9/8. When"
type textarea "x"
type textarea "When I checked on 9/8, it said results expected on 9/8. When"
type textarea "x"
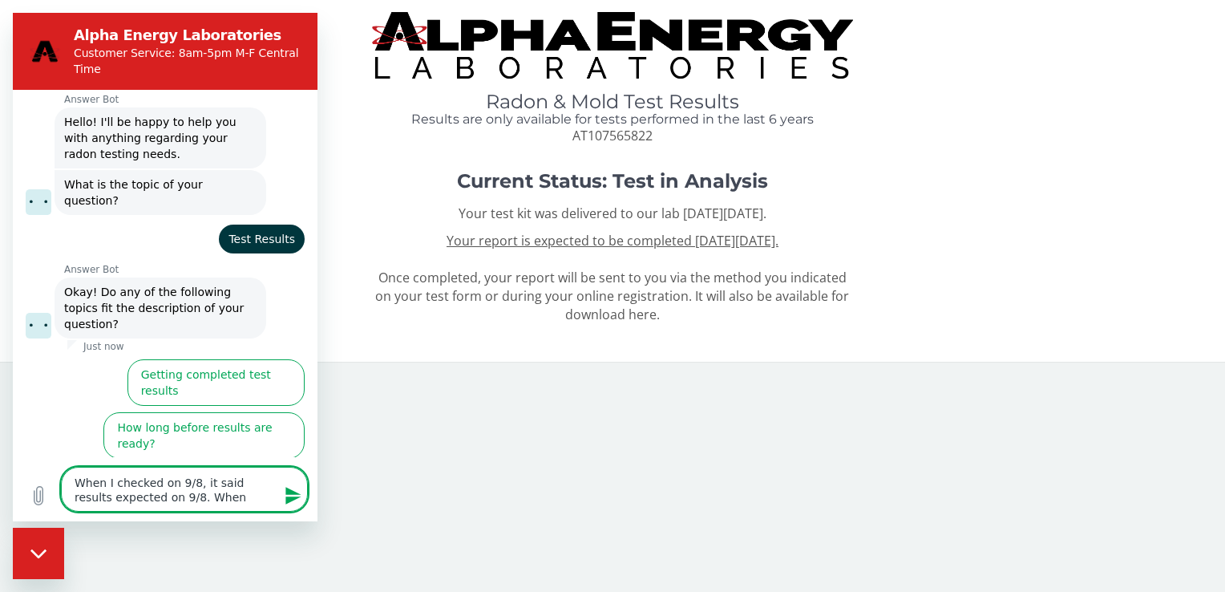
type textarea "When I checked on 9/8, it said results expected on 9/8. When c"
type textarea "x"
type textarea "When I checked on 9/8, it said results expected on 9/8. When ch"
type textarea "x"
type textarea "When I checked on 9/8, it said results expected on 9/8. When che"
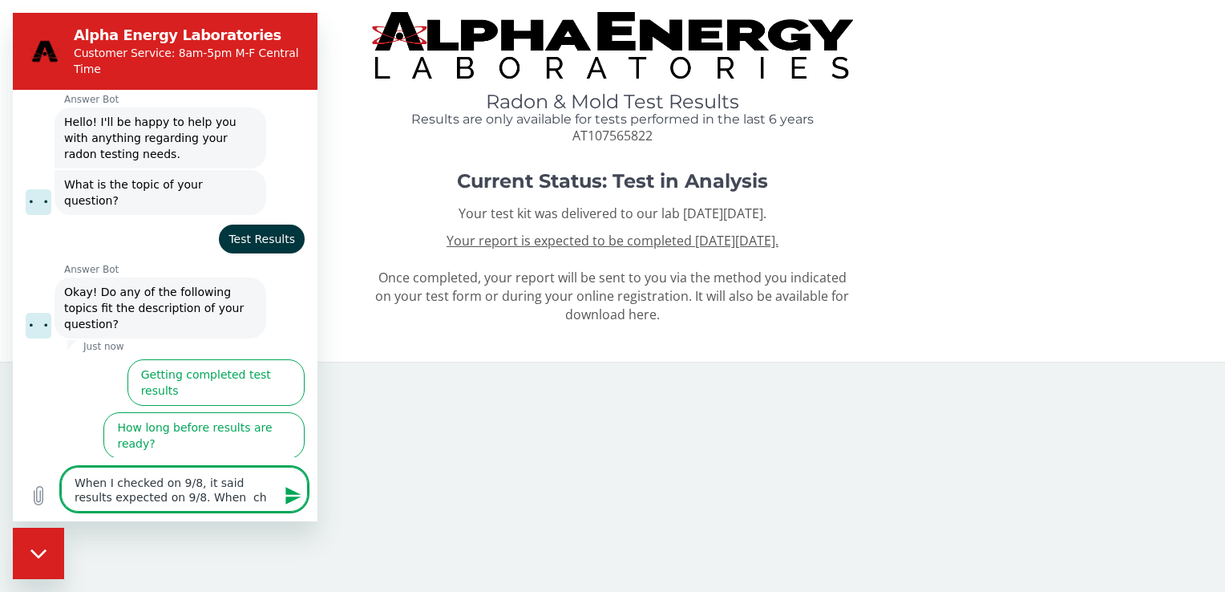
type textarea "x"
type textarea "When I checked on 9/8, it said results expected on 9/8. When ch"
type textarea "x"
type textarea "When I checked on 9/8, it said results expected on 9/8. When c"
type textarea "x"
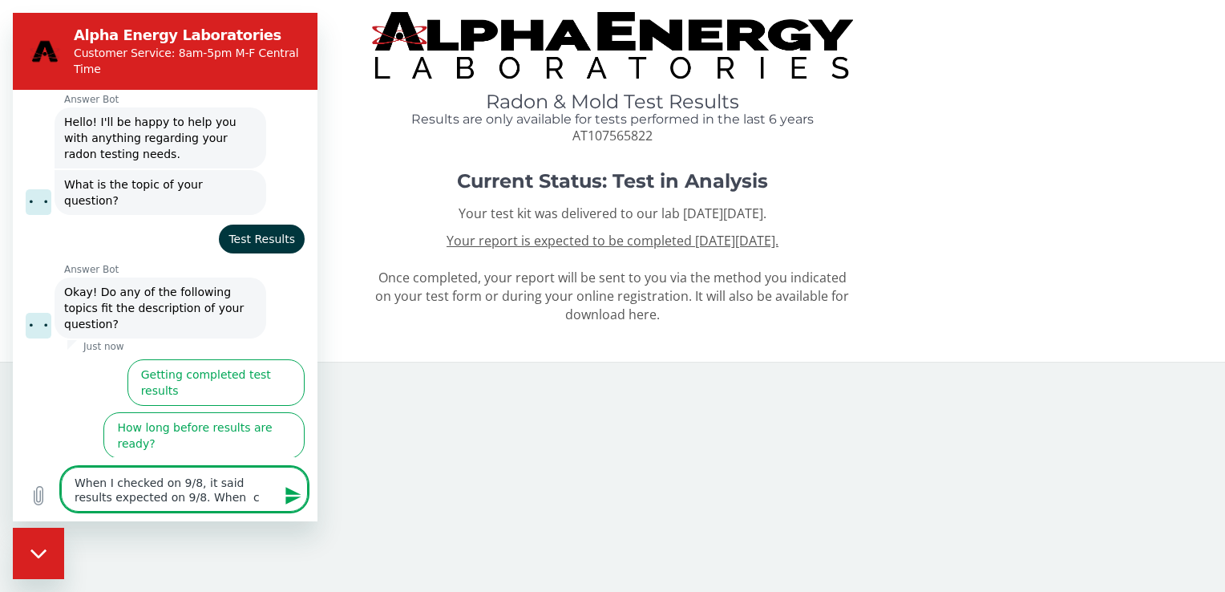
type textarea "When I checked on 9/8, it said results expected on 9/8. When"
type textarea "x"
type textarea "When I checked on 9/8, it said results expected on 9/8. When I"
type textarea "x"
type textarea "When I checked on 9/8, it said results expected on 9/8. When I"
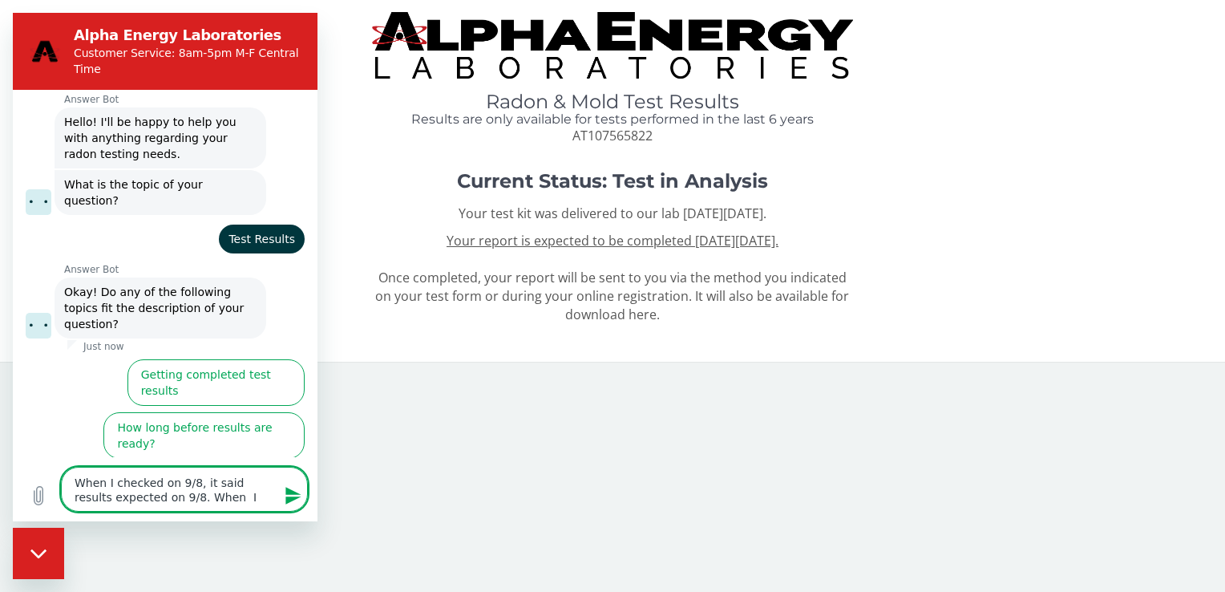
type textarea "x"
type textarea "When I checked on 9/8, it said results expected on 9/8. When I"
type textarea "x"
type textarea "When I checked on 9/8, it said results expected on 9/8. When"
type textarea "x"
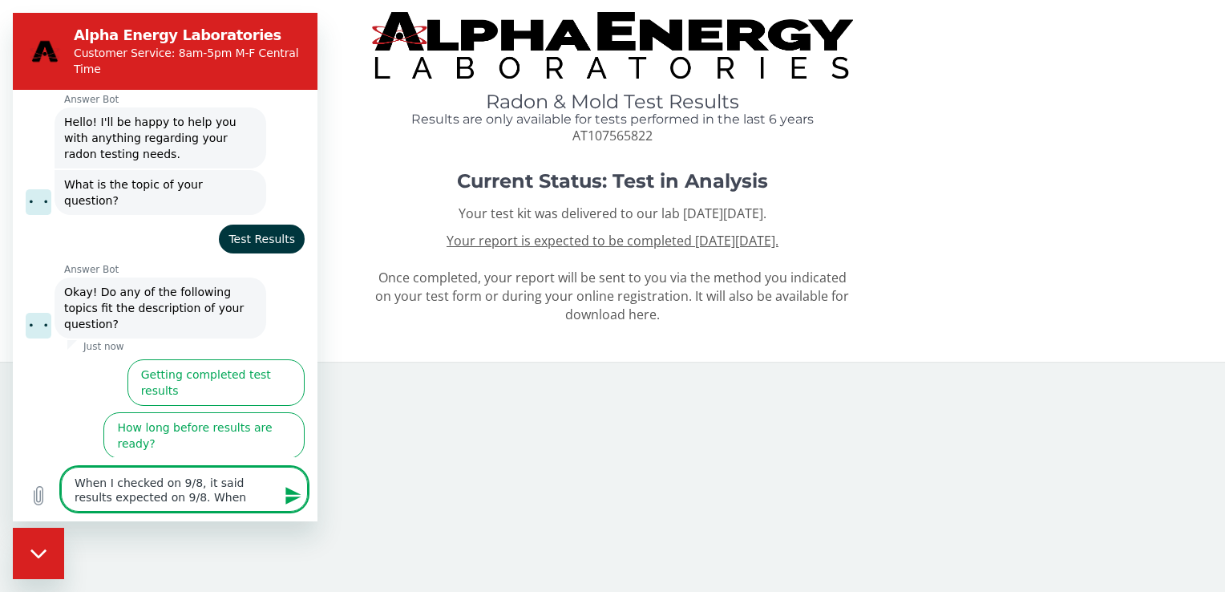
type textarea "When I checked on 9/8, it said results expected on 9/8. When"
type textarea "x"
type textarea "When I checked on 9/8, it said results expected on 9/8. When I"
type textarea "x"
type textarea "When I checked on 9/8, it said results expected on 9/8. When I"
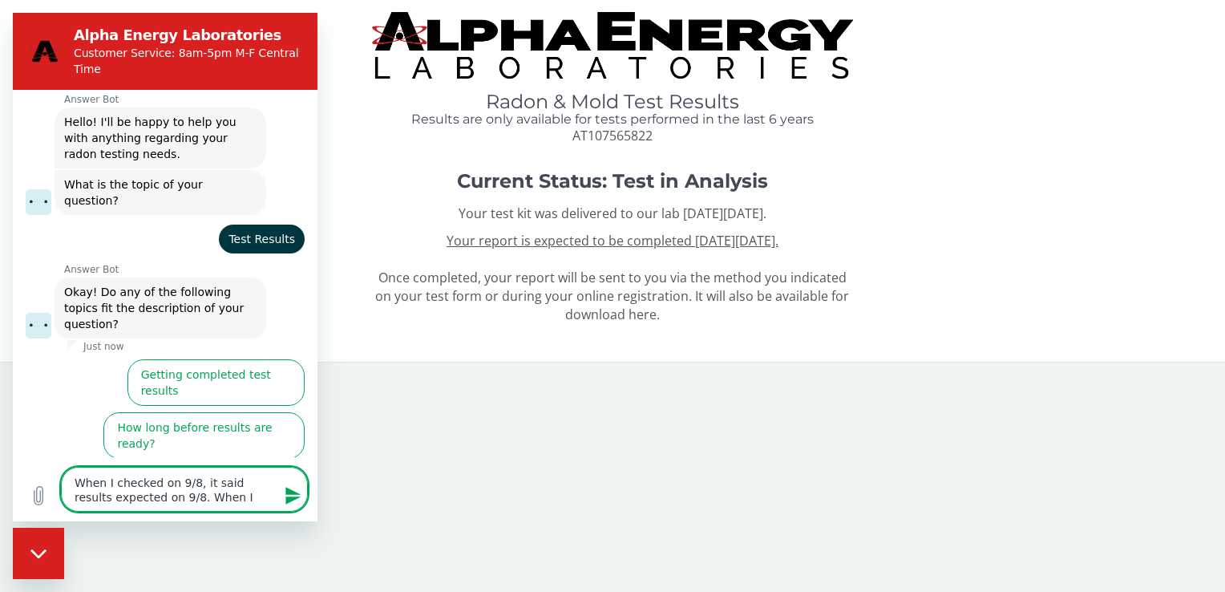
type textarea "x"
type textarea "When I checked on 9/8, it said results expected on 9/8. When I c"
type textarea "x"
type textarea "When I checked on 9/8, it said results expected on 9/8. When I ch"
type textarea "x"
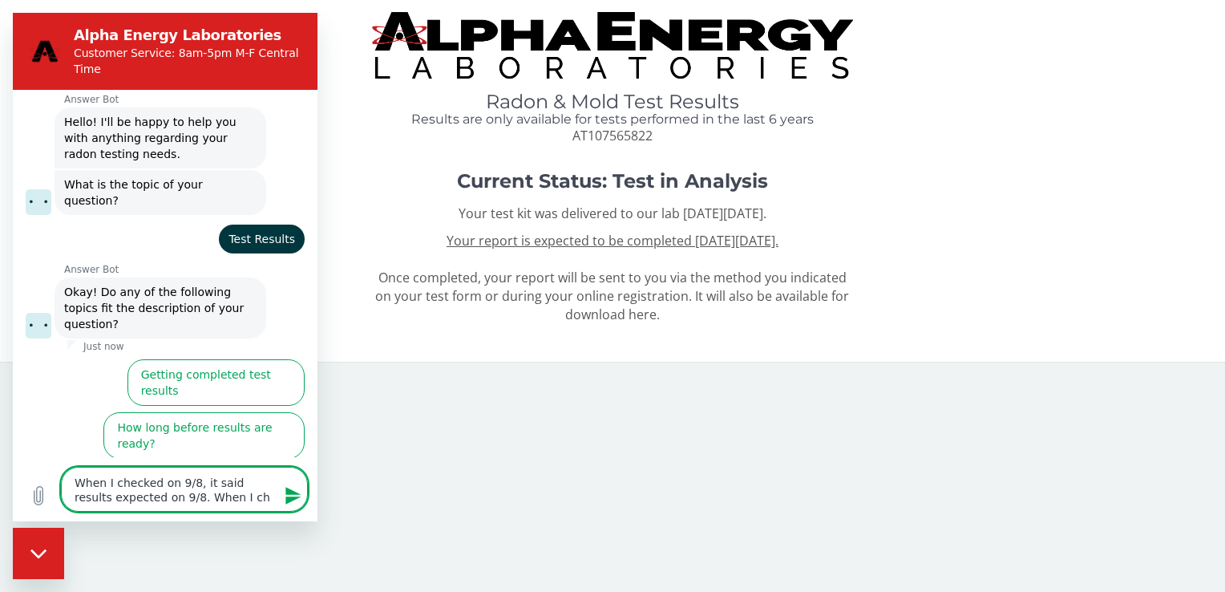
type textarea "When I checked on 9/8, it said results expected on 9/8. When I che"
type textarea "x"
type textarea "When I checked on 9/8, it said results expected on 9/8. When I chec"
type textarea "x"
type textarea "When I checked on 9/8, it said results expected on 9/8. When I check"
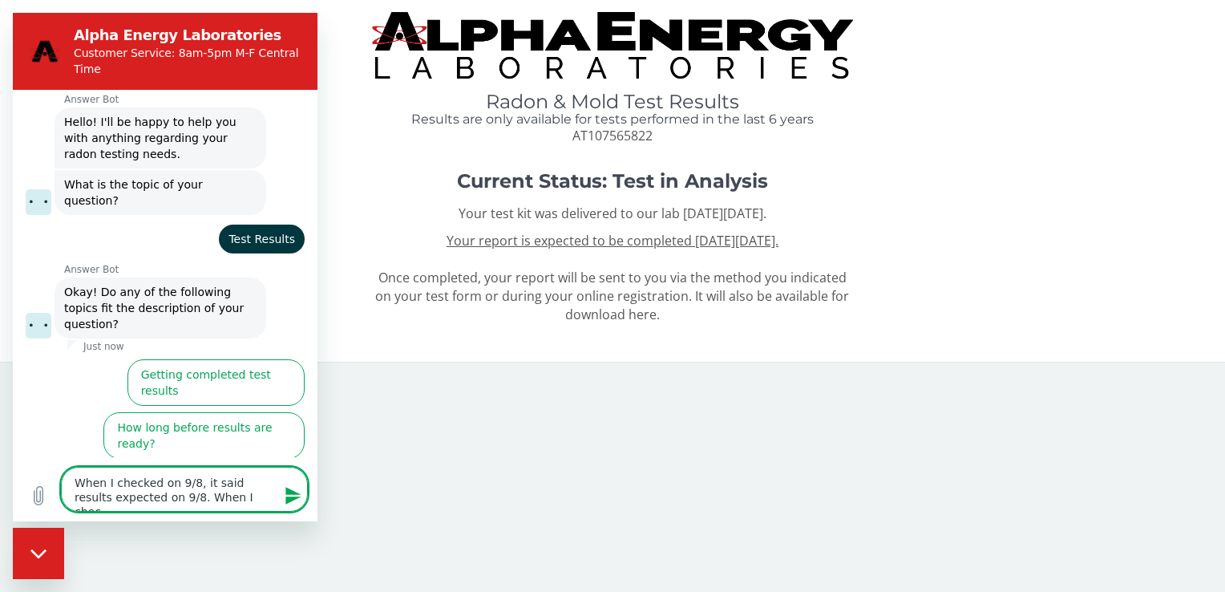
type textarea "x"
type textarea "When I checked on 9/8, it said results expected on 9/8. When I checke"
type textarea "x"
type textarea "When I checked on 9/8, it said results expected on 9/8. When I checked"
type textarea "x"
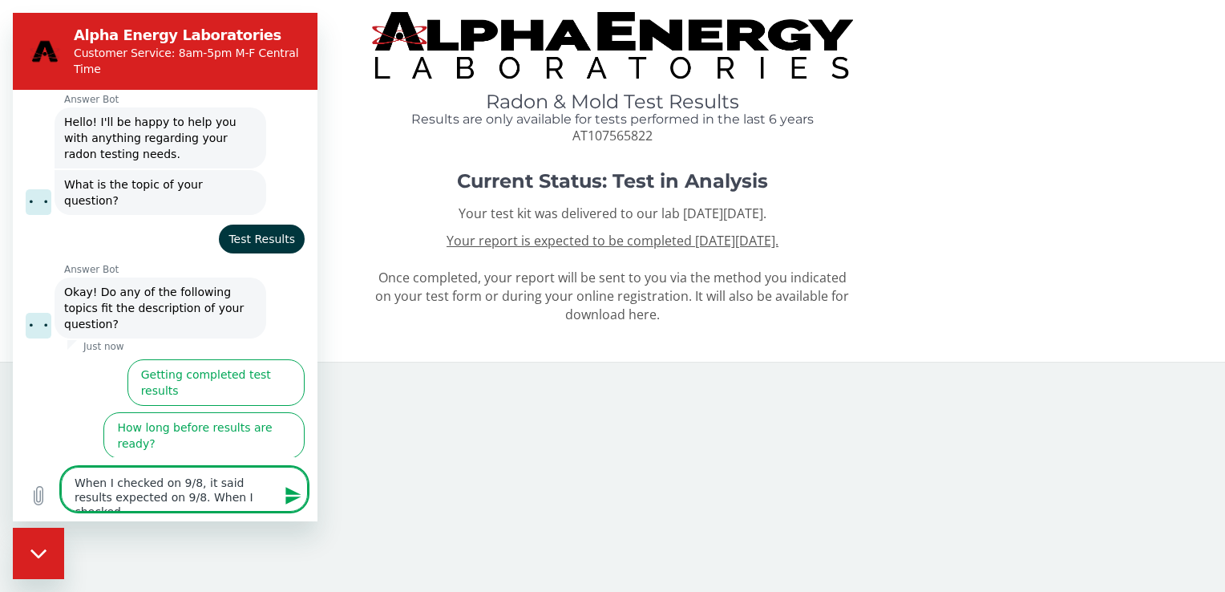
type textarea "When I checked on 9/8, it said results expected on 9/8. When I checked"
type textarea "x"
type textarea "When I checked on 9/8, it said results expected on 9/8. When I checked t"
type textarea "x"
type textarea "When I checked on 9/8, it said results expected on 9/8. When I checked to"
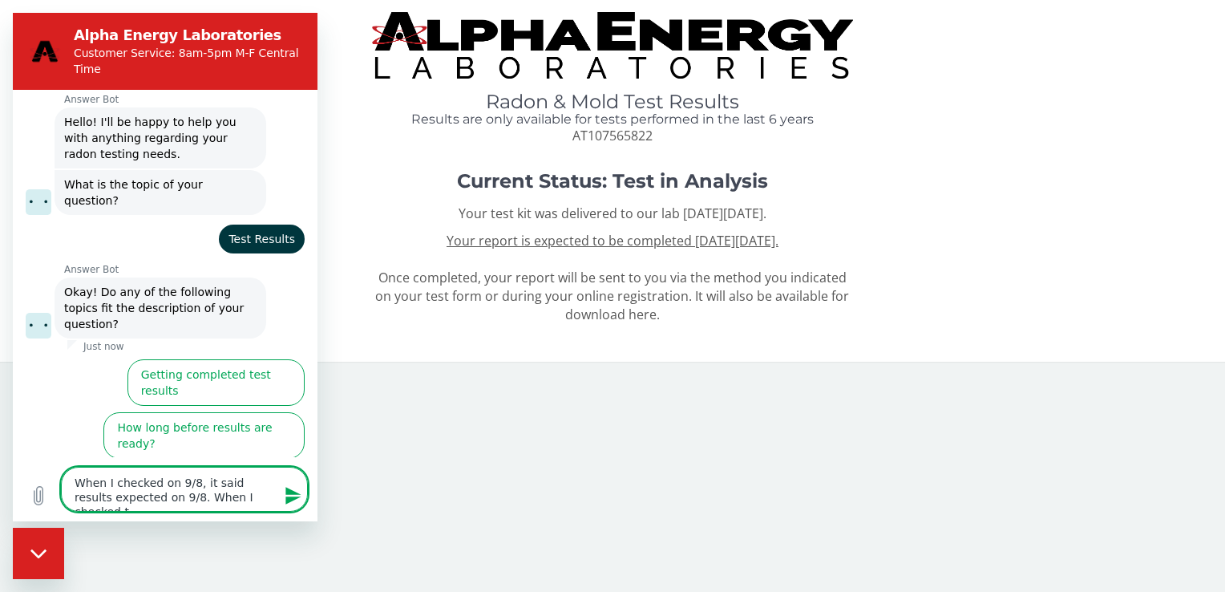
type textarea "x"
type textarea "When I checked on 9/8, it said results expected on 9/8. When I checked [PERSON_…"
type textarea "x"
type textarea "When I checked on 9/8, it said results expected on 9/8. When I checked toda"
type textarea "x"
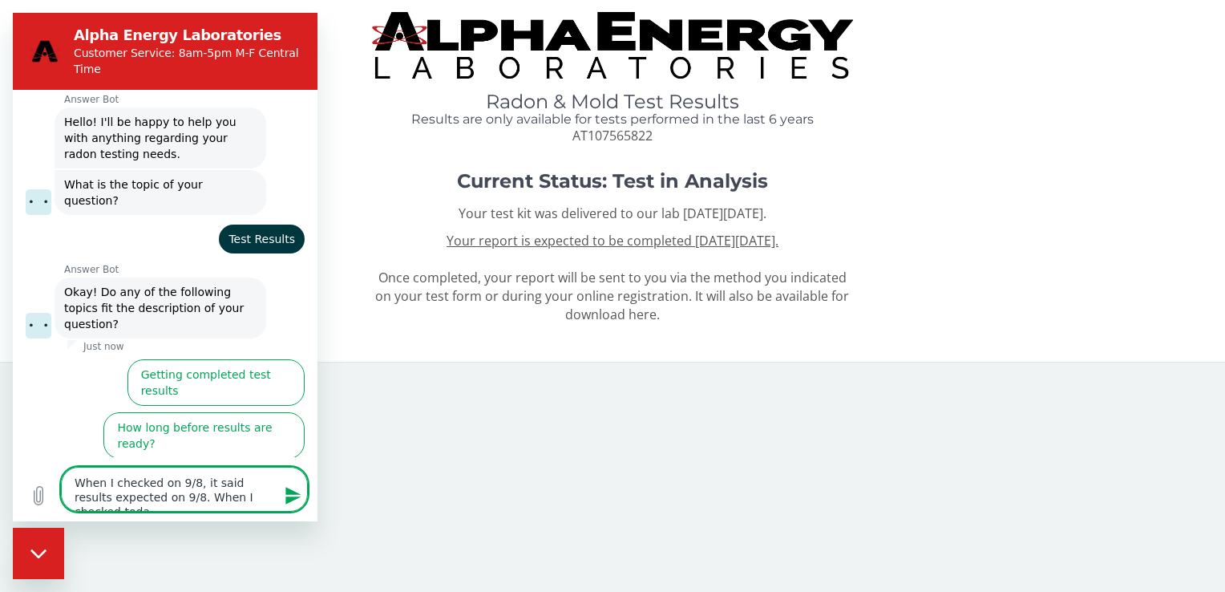
type textarea "When I checked on 9/8, it said results expected on 9/8. When I checked [DATE]"
type textarea "x"
type textarea "When I checked on 9/8, it said results expected on 9/8. When I checked [DATE],"
type textarea "x"
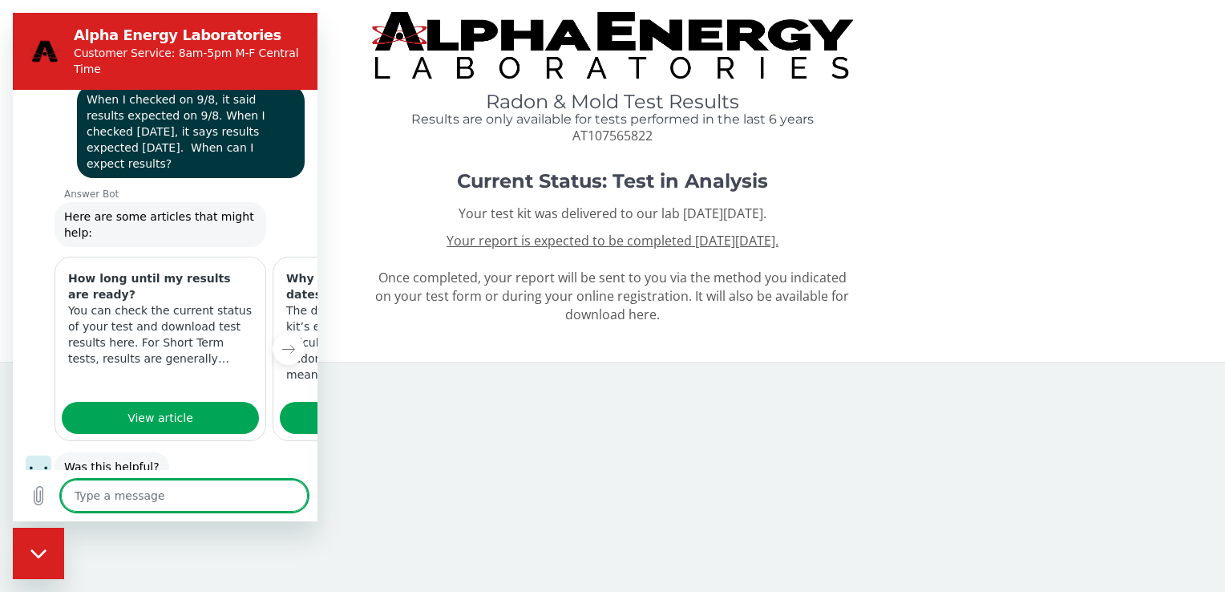
scroll to position [293, 0]
click at [293, 21] on section "Alpha Energy Laboratories Customer Service: 8am-5pm M-F Central Time" at bounding box center [165, 51] width 305 height 77
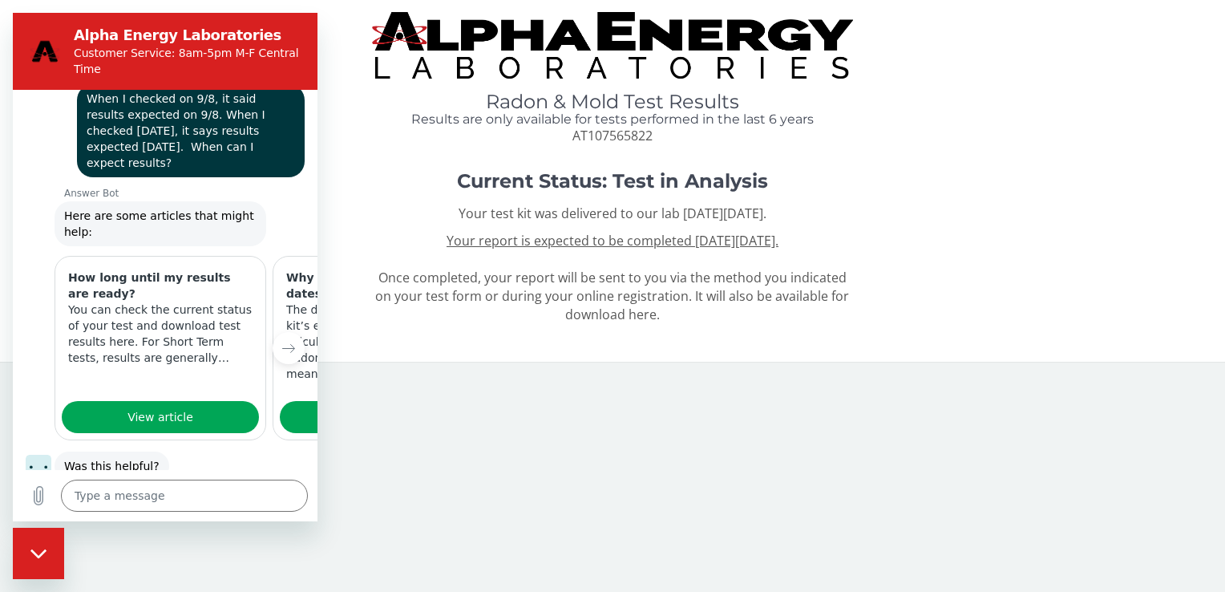
drag, startPoint x: 305, startPoint y: 114, endPoint x: 237, endPoint y: 537, distance: 428.6
drag, startPoint x: 228, startPoint y: 279, endPoint x: 55, endPoint y: 245, distance: 177.2
click at [55, 257] on div "How long until my results are ready? You can check the current status of your t…" at bounding box center [160, 318] width 210 height 122
click at [282, 342] on icon "Next item" at bounding box center [288, 348] width 13 height 13
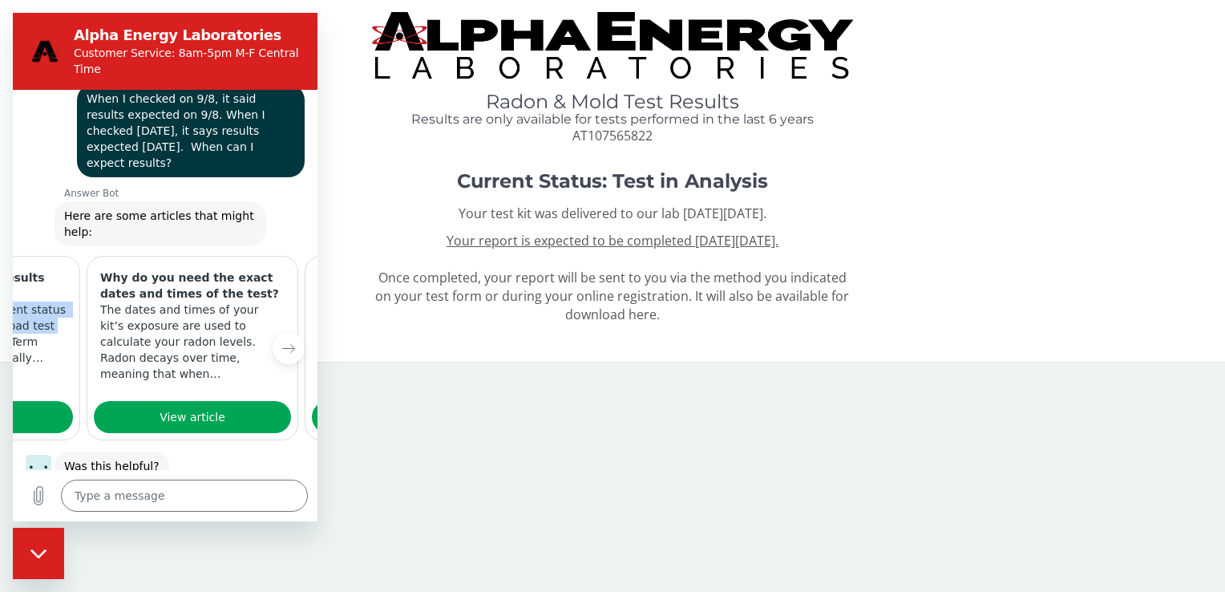
scroll to position [0, 205]
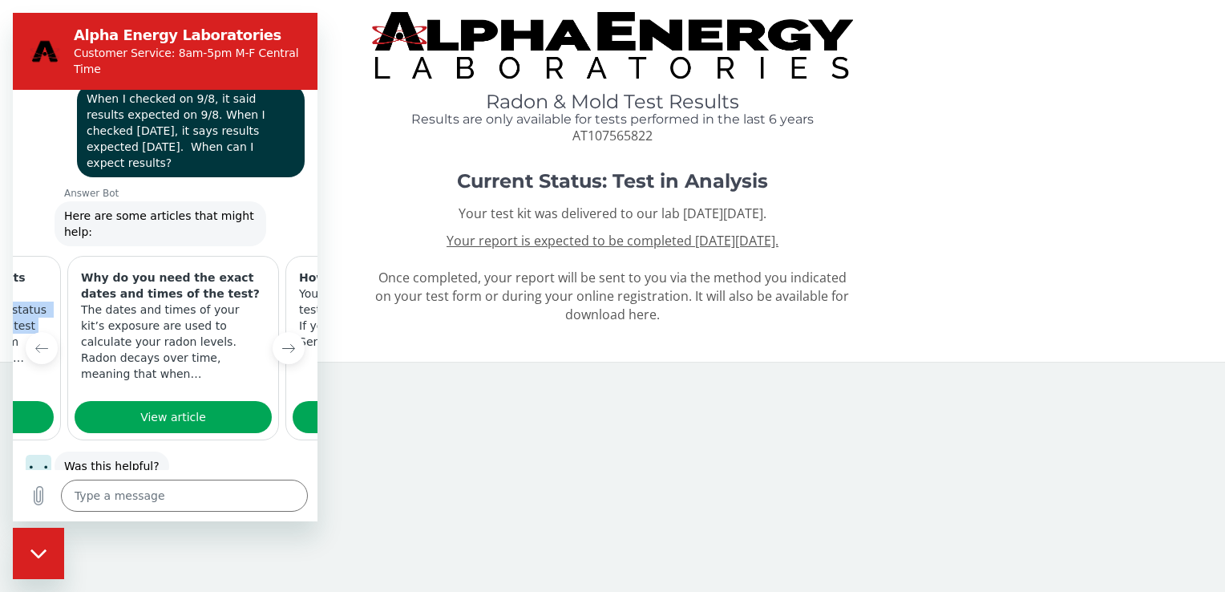
click at [282, 342] on icon "Next item" at bounding box center [288, 348] width 13 height 13
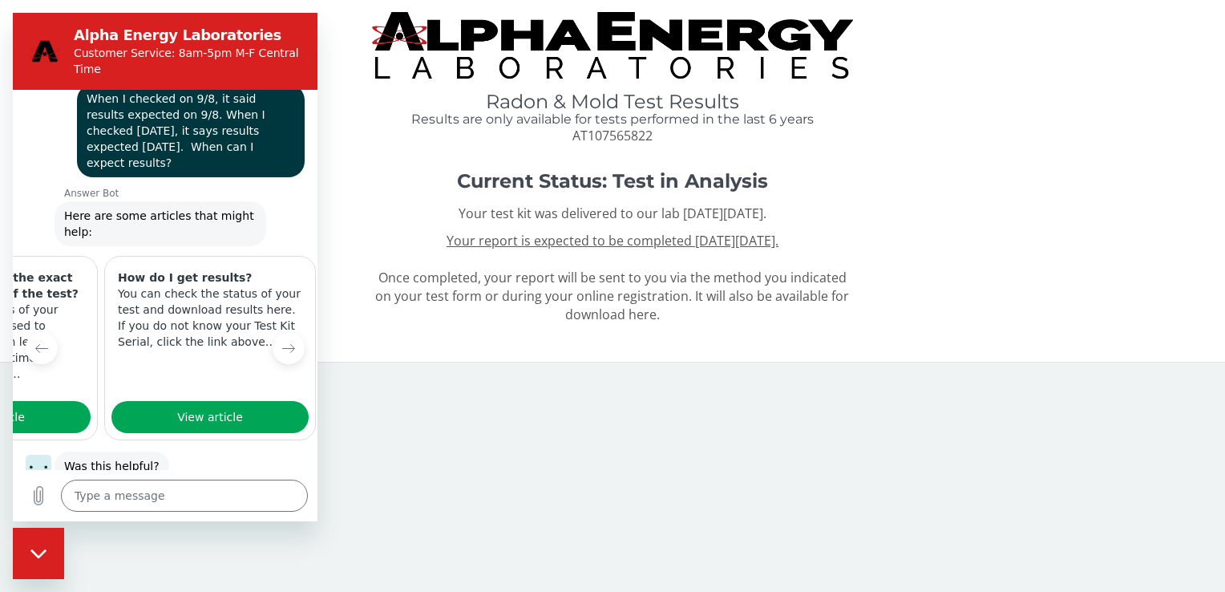
scroll to position [0, 403]
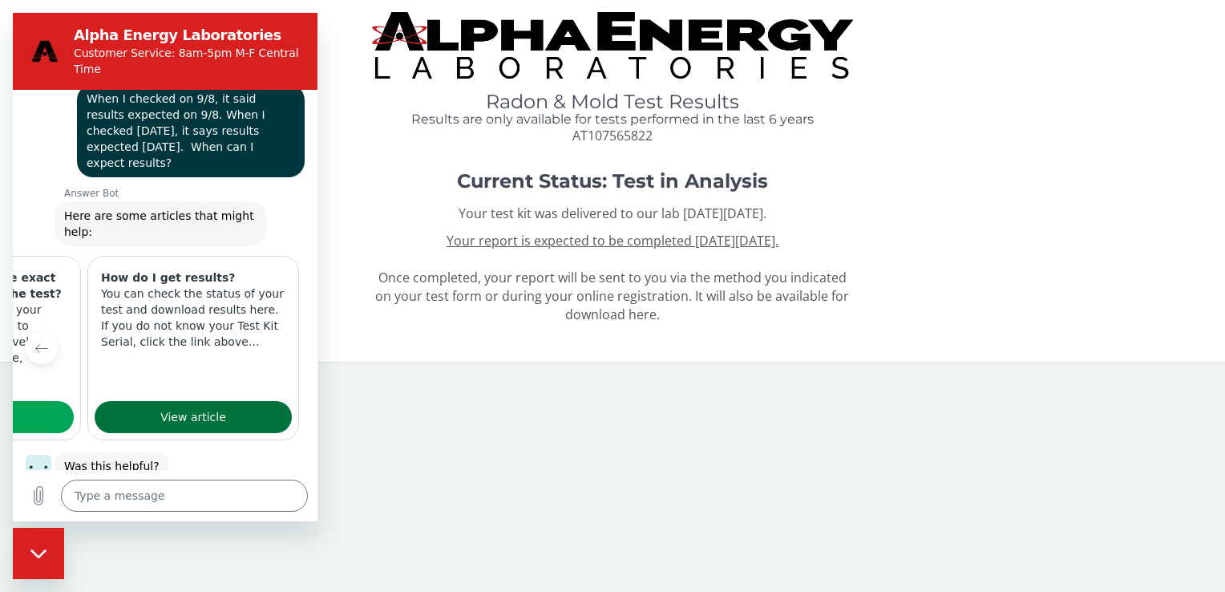
click at [195, 401] on link "View article" at bounding box center [193, 417] width 197 height 32
click at [702, 506] on body "Radon & Mold Test Results Results are only available for tests performed in the…" at bounding box center [612, 296] width 1225 height 592
